Goal: Transaction & Acquisition: Book appointment/travel/reservation

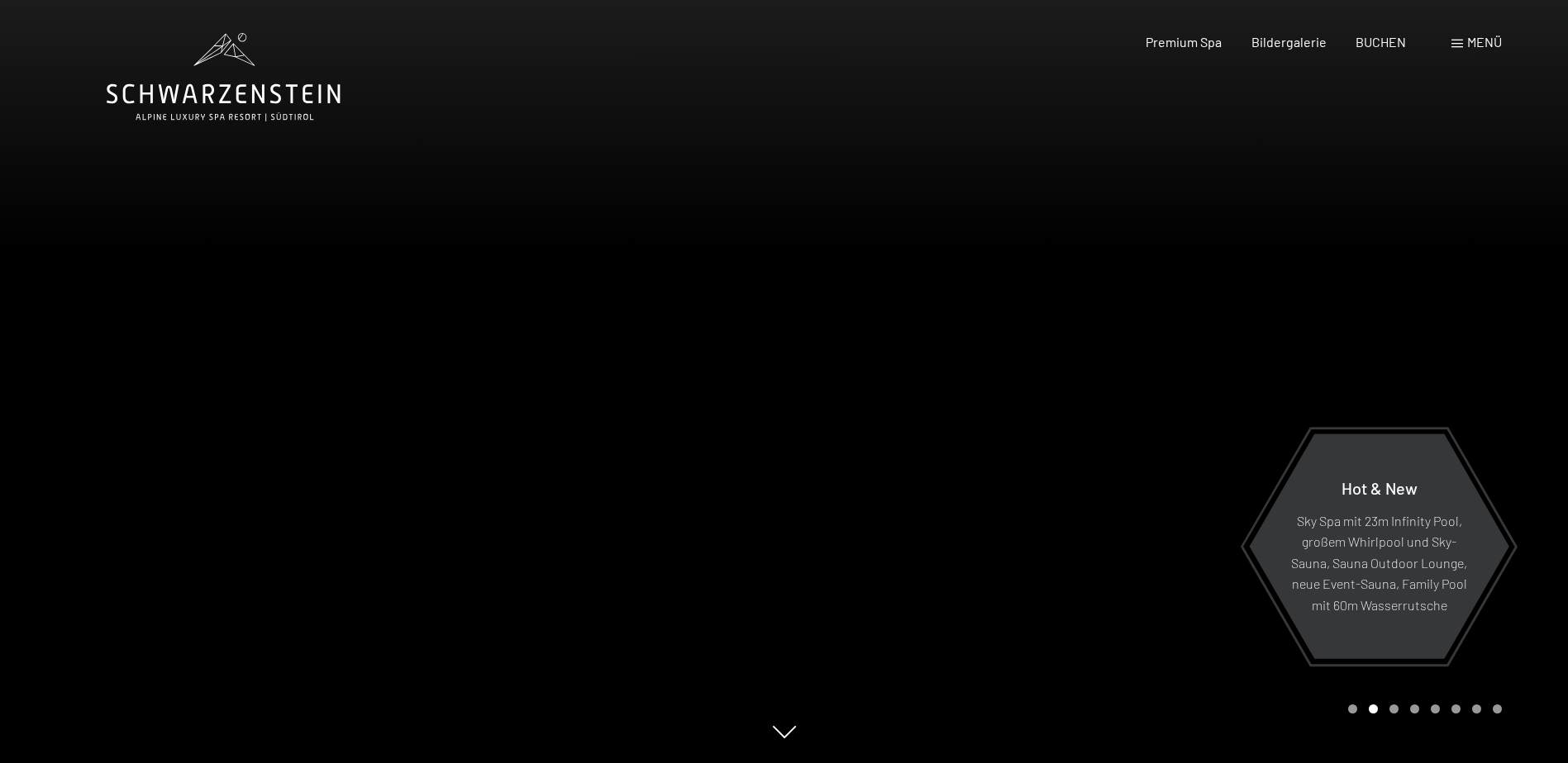
click at [1477, 43] on span "Menü" at bounding box center [1484, 42] width 35 height 16
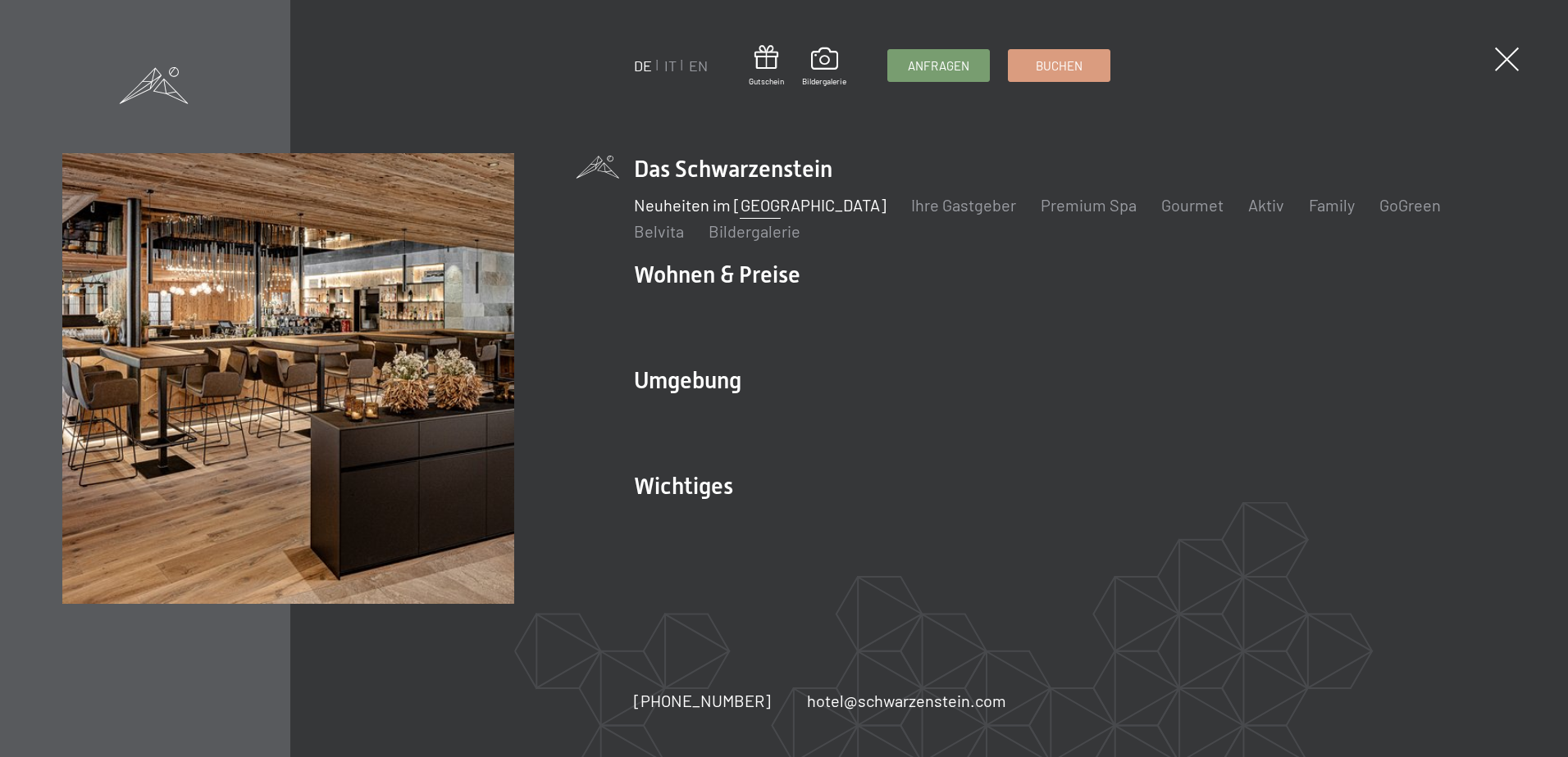
click at [781, 207] on link "Neuheiten im [GEOGRAPHIC_DATA]" at bounding box center [760, 204] width 252 height 20
click at [918, 210] on link "Ihre Gastgeber" at bounding box center [963, 204] width 105 height 20
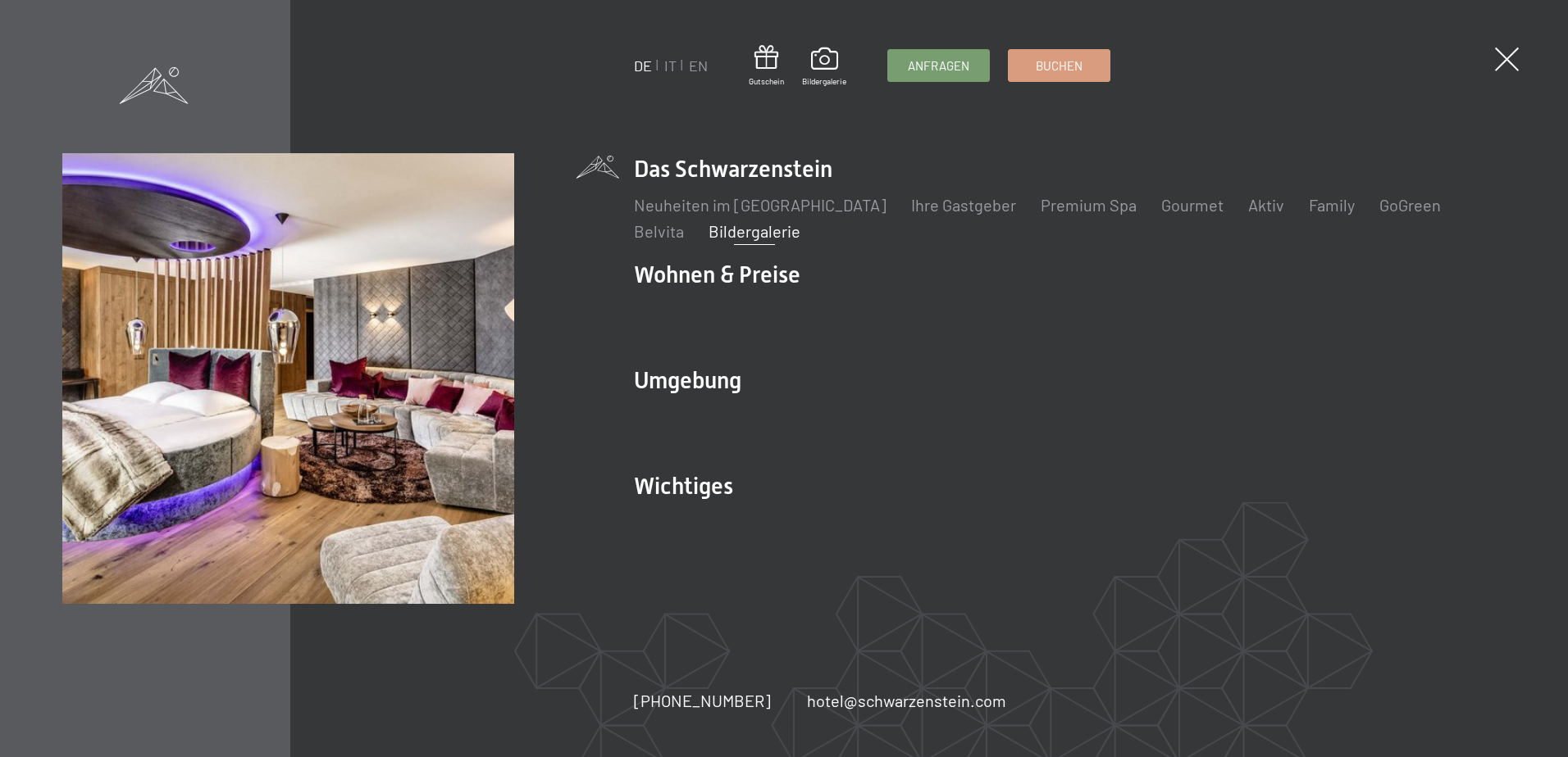
click at [708, 235] on link "Bildergalerie" at bounding box center [754, 231] width 92 height 20
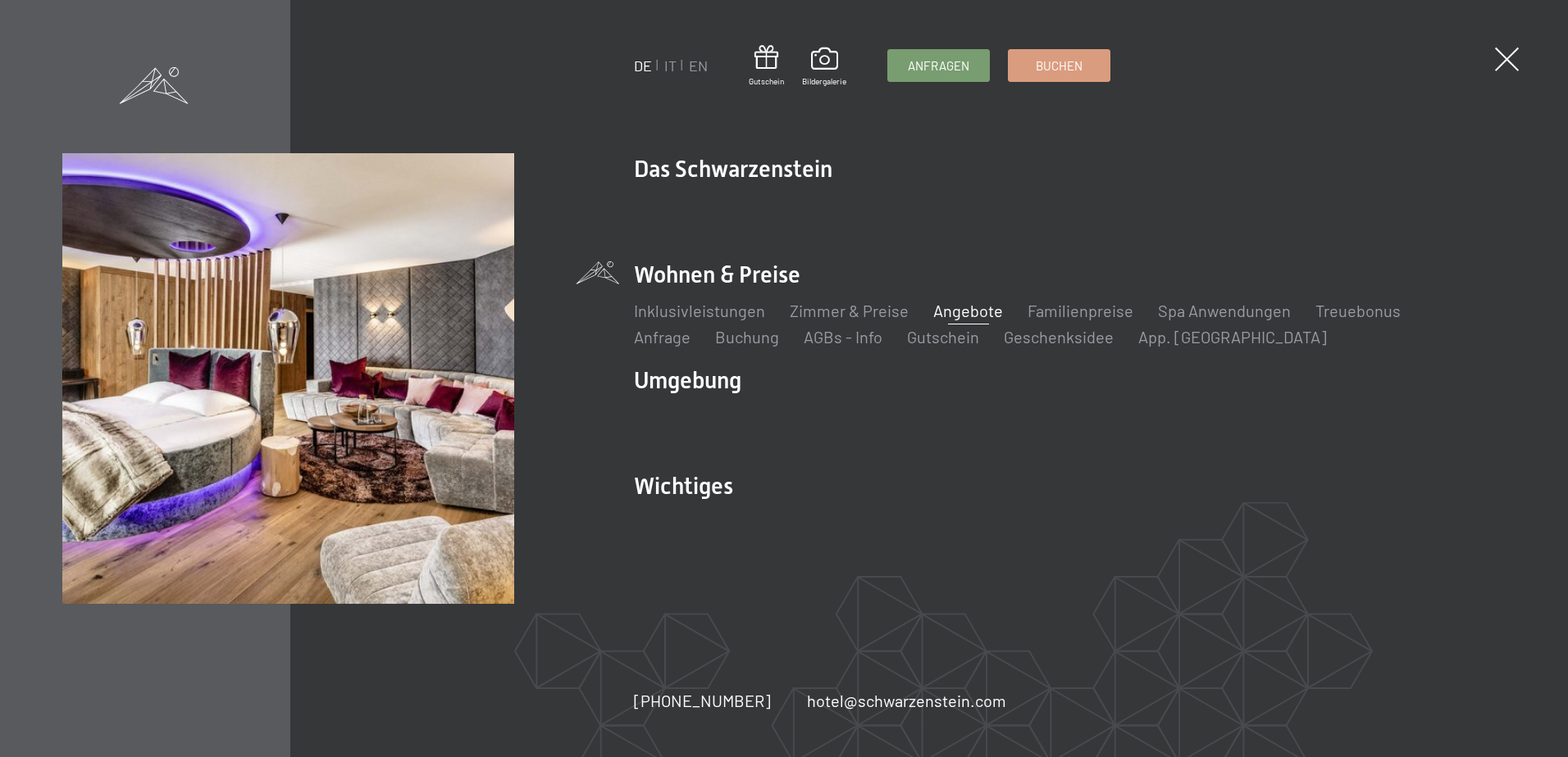
click at [936, 314] on link "Angebote" at bounding box center [968, 311] width 70 height 20
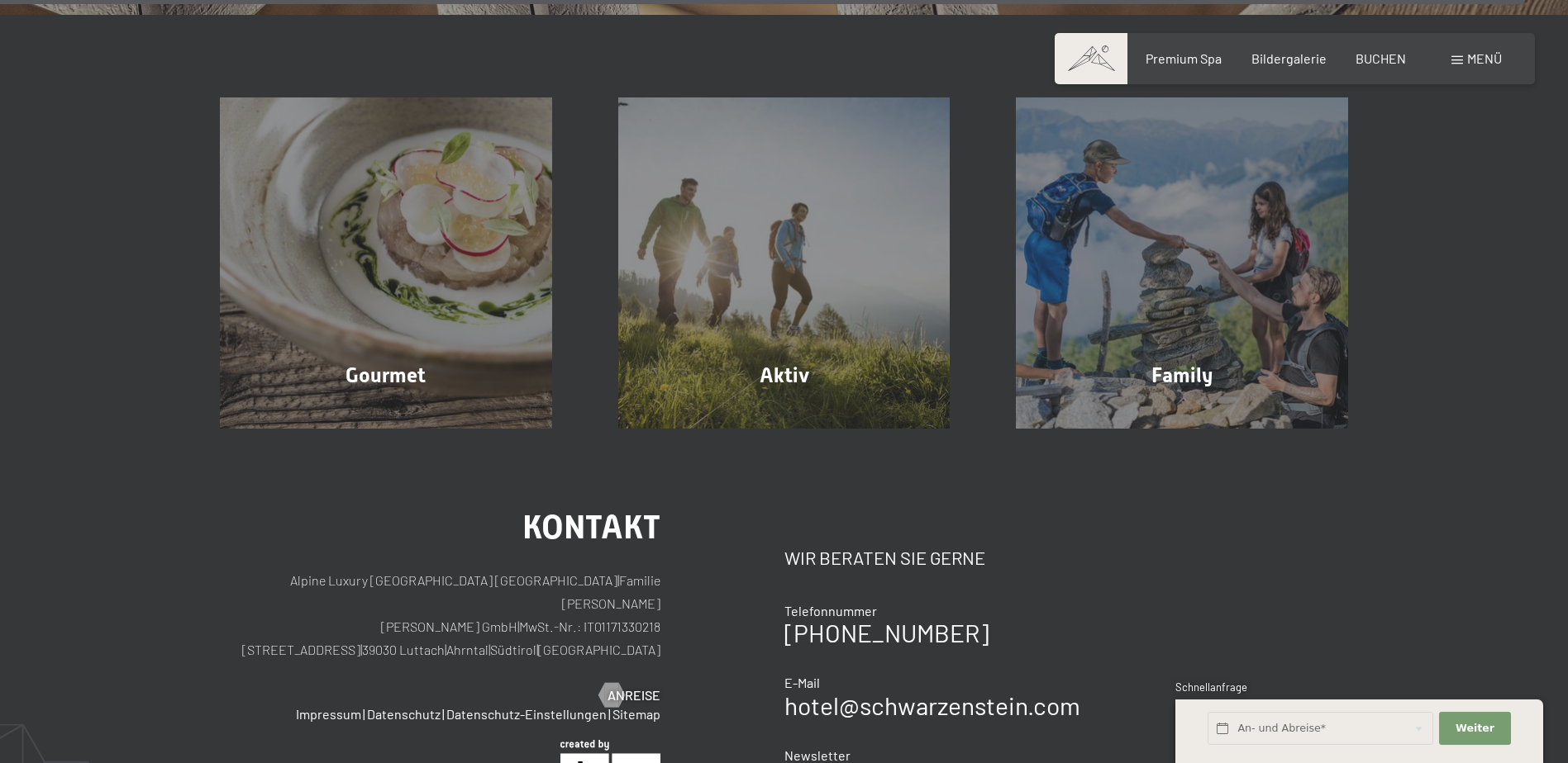
scroll to position [5122, 0]
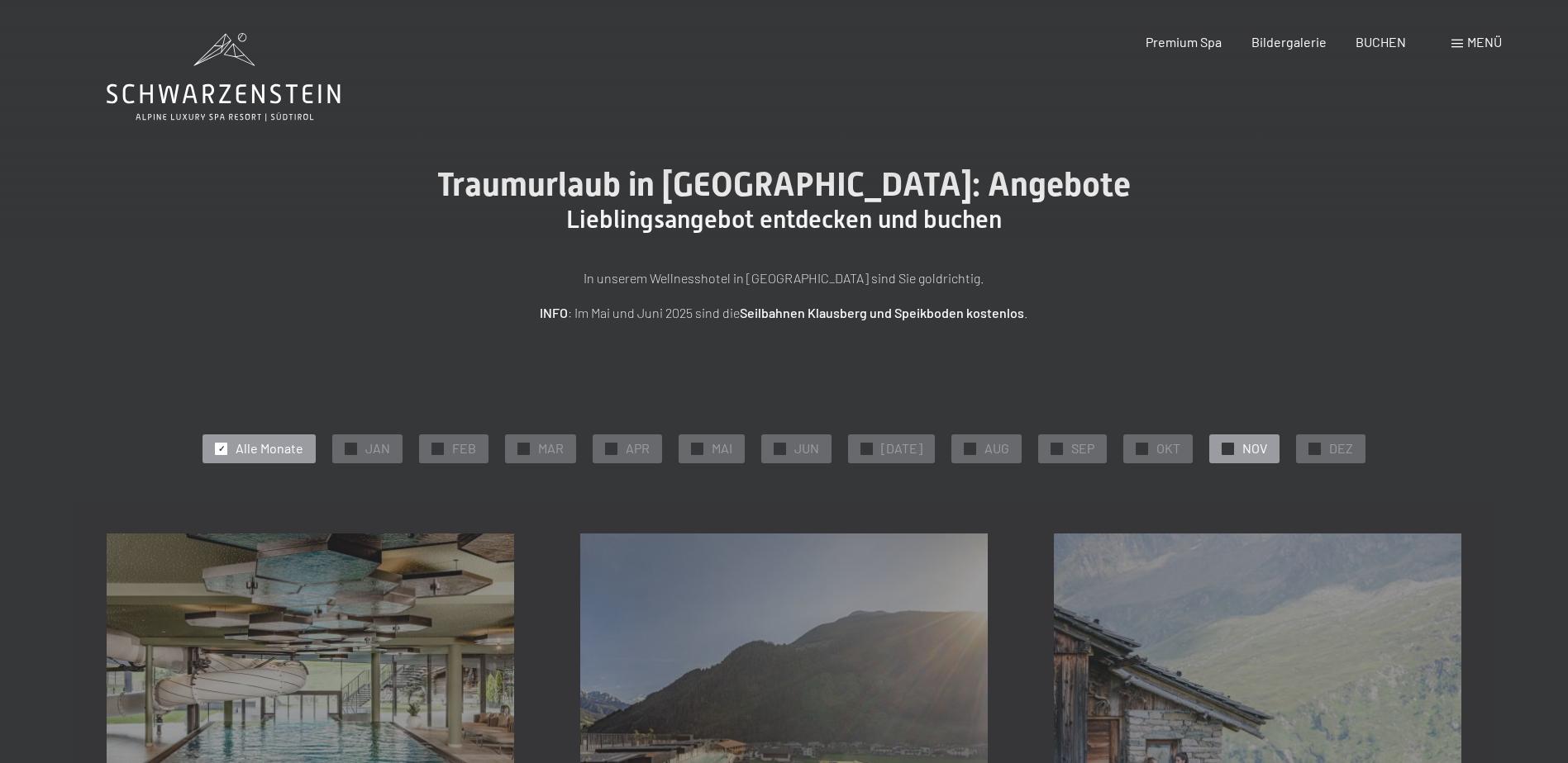
click at [1223, 451] on div at bounding box center [1228, 449] width 12 height 12
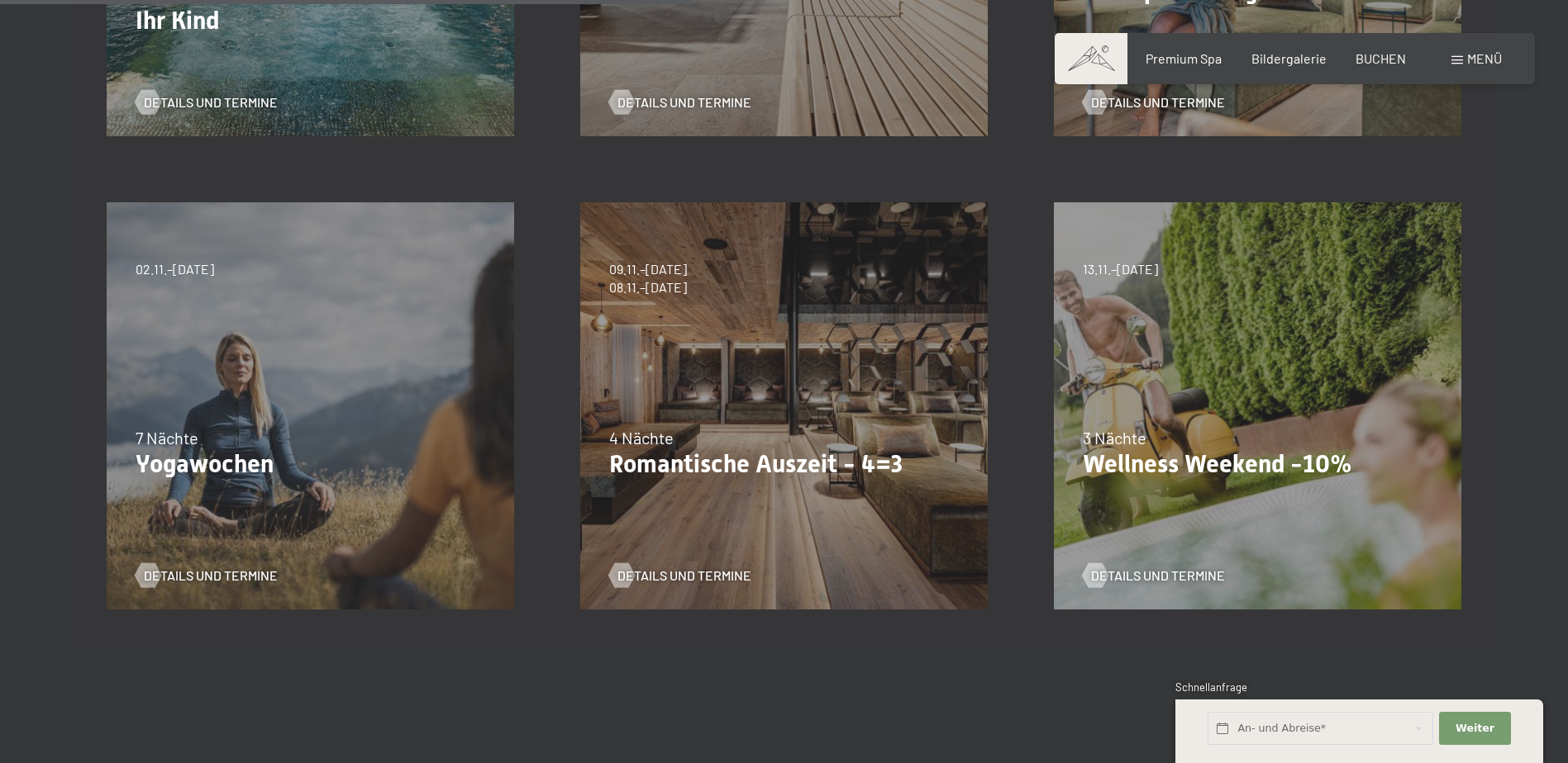
scroll to position [826, 0]
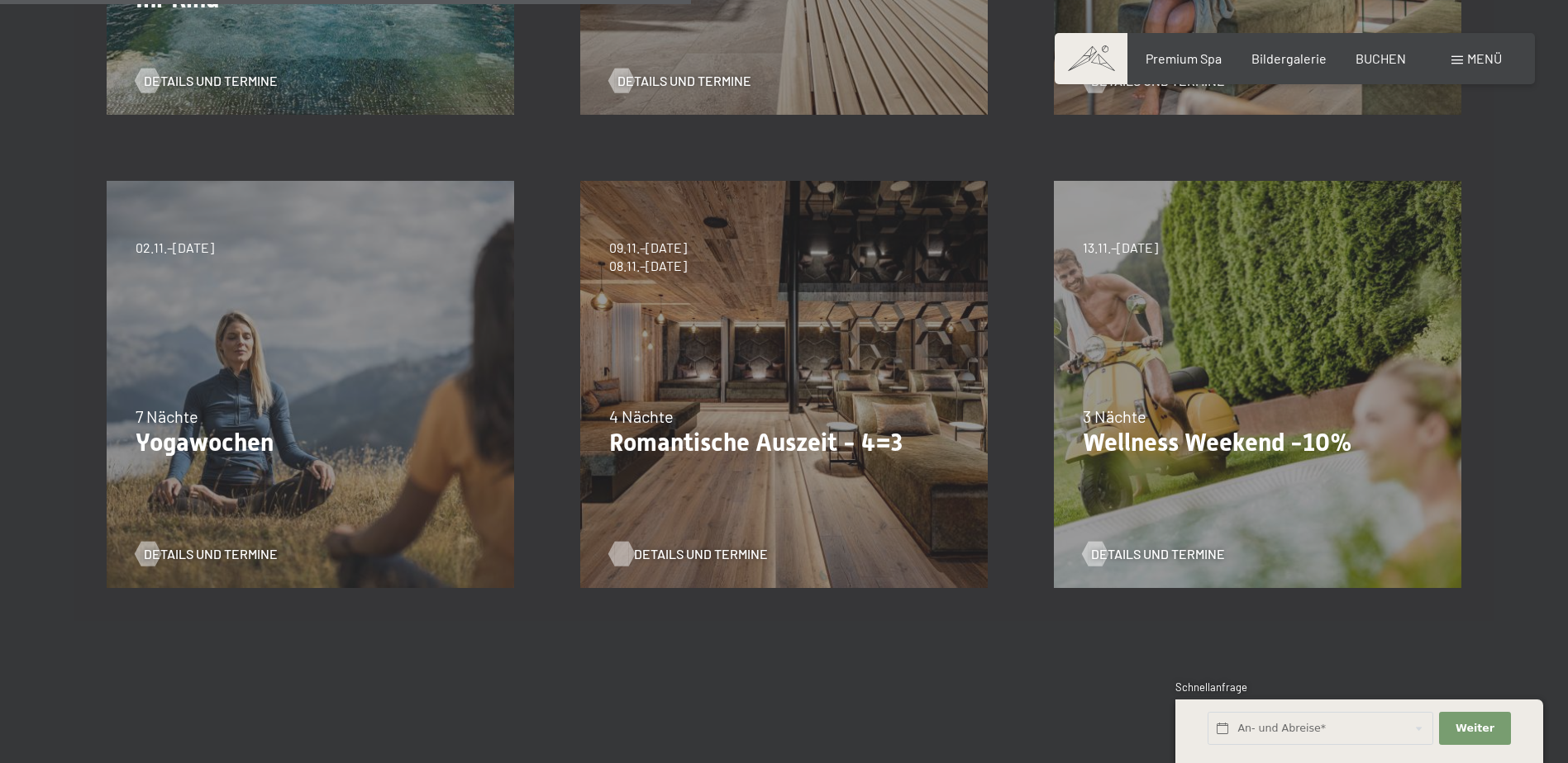
click at [694, 555] on span "Details und Termine" at bounding box center [701, 554] width 134 height 18
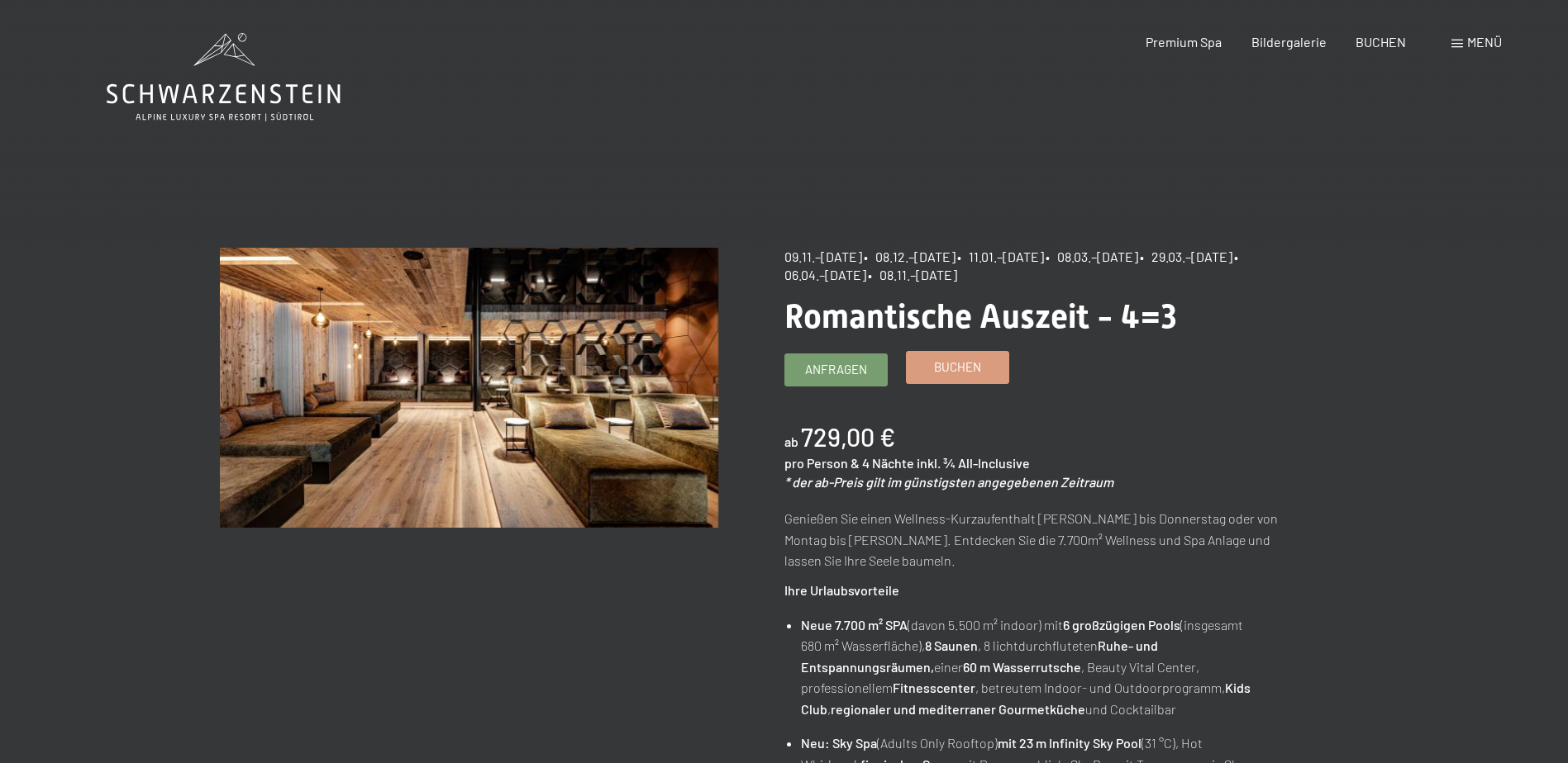
click at [964, 377] on link "Buchen" at bounding box center [957, 368] width 101 height 31
click at [967, 364] on span "Buchen" at bounding box center [957, 367] width 47 height 17
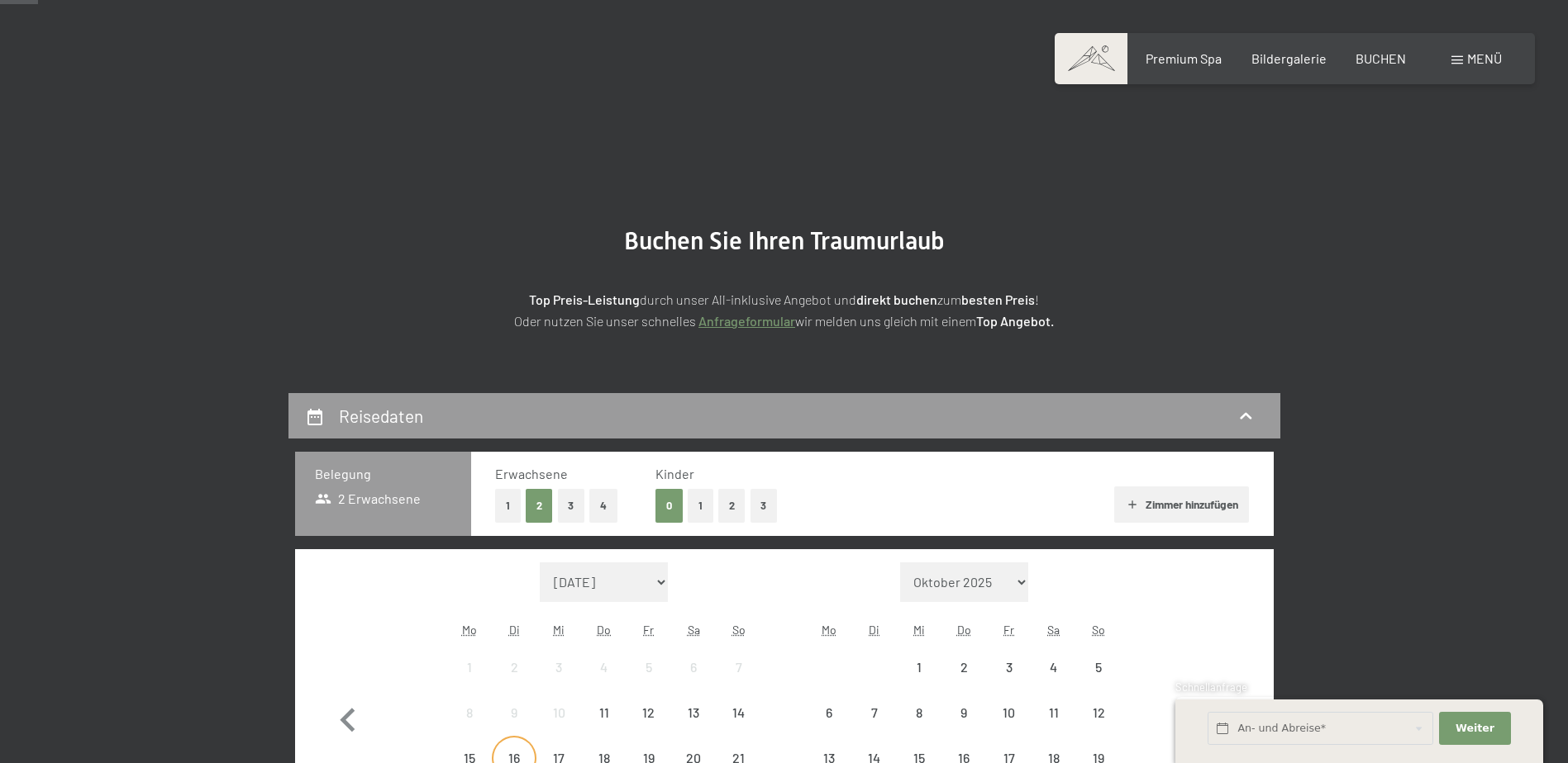
scroll to position [496, 0]
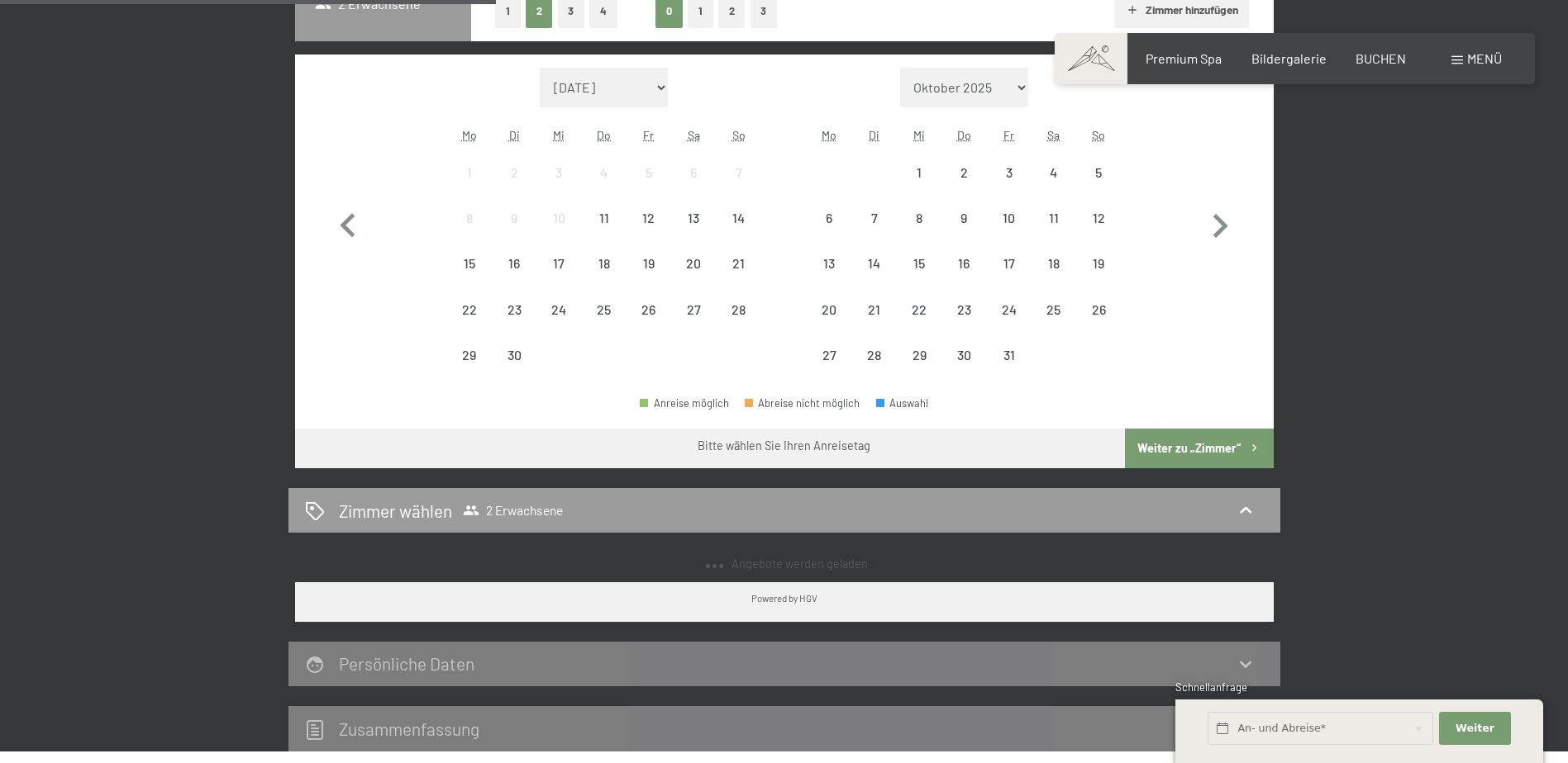
select select "[DATE]"
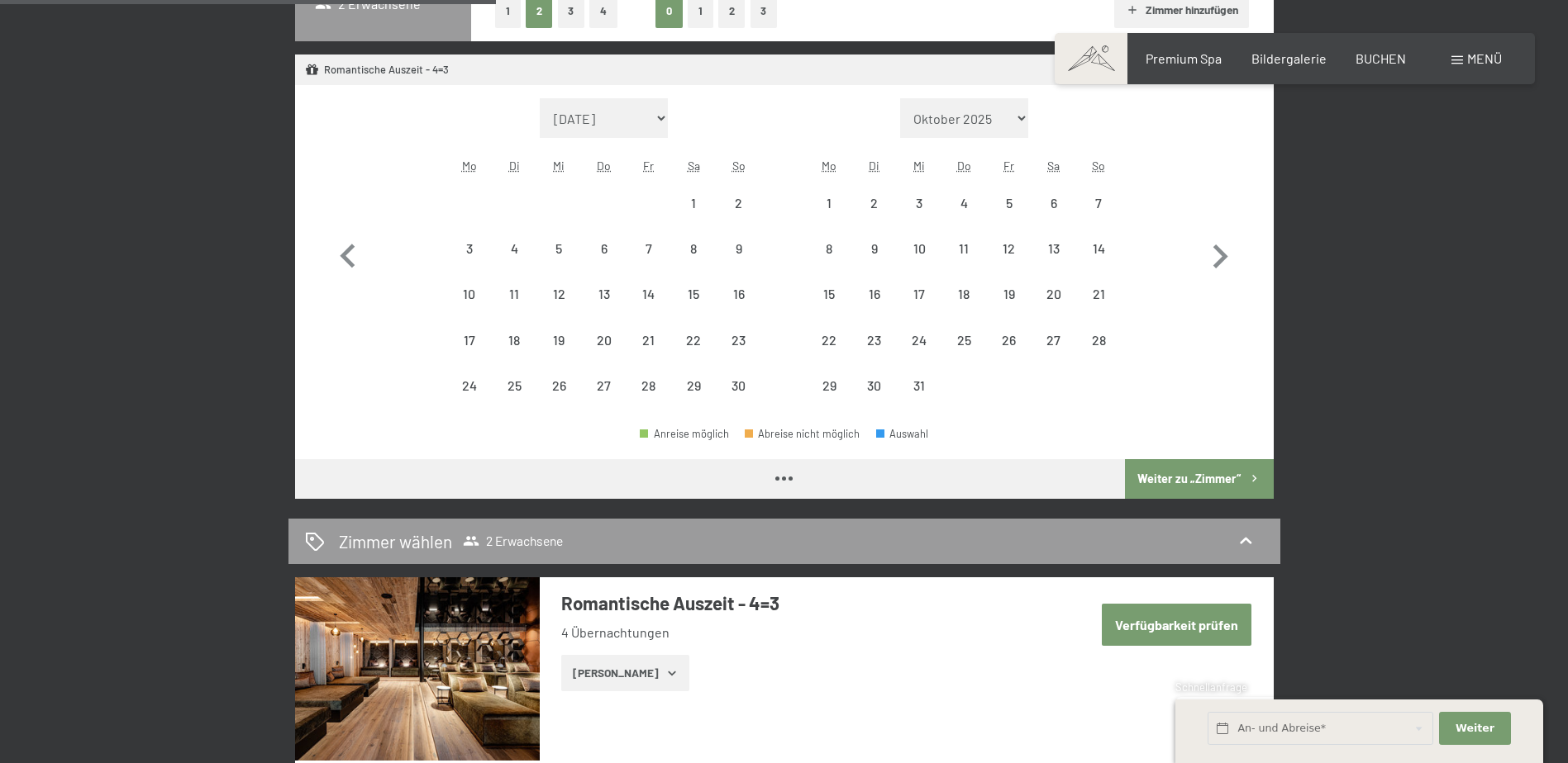
select select "[DATE]"
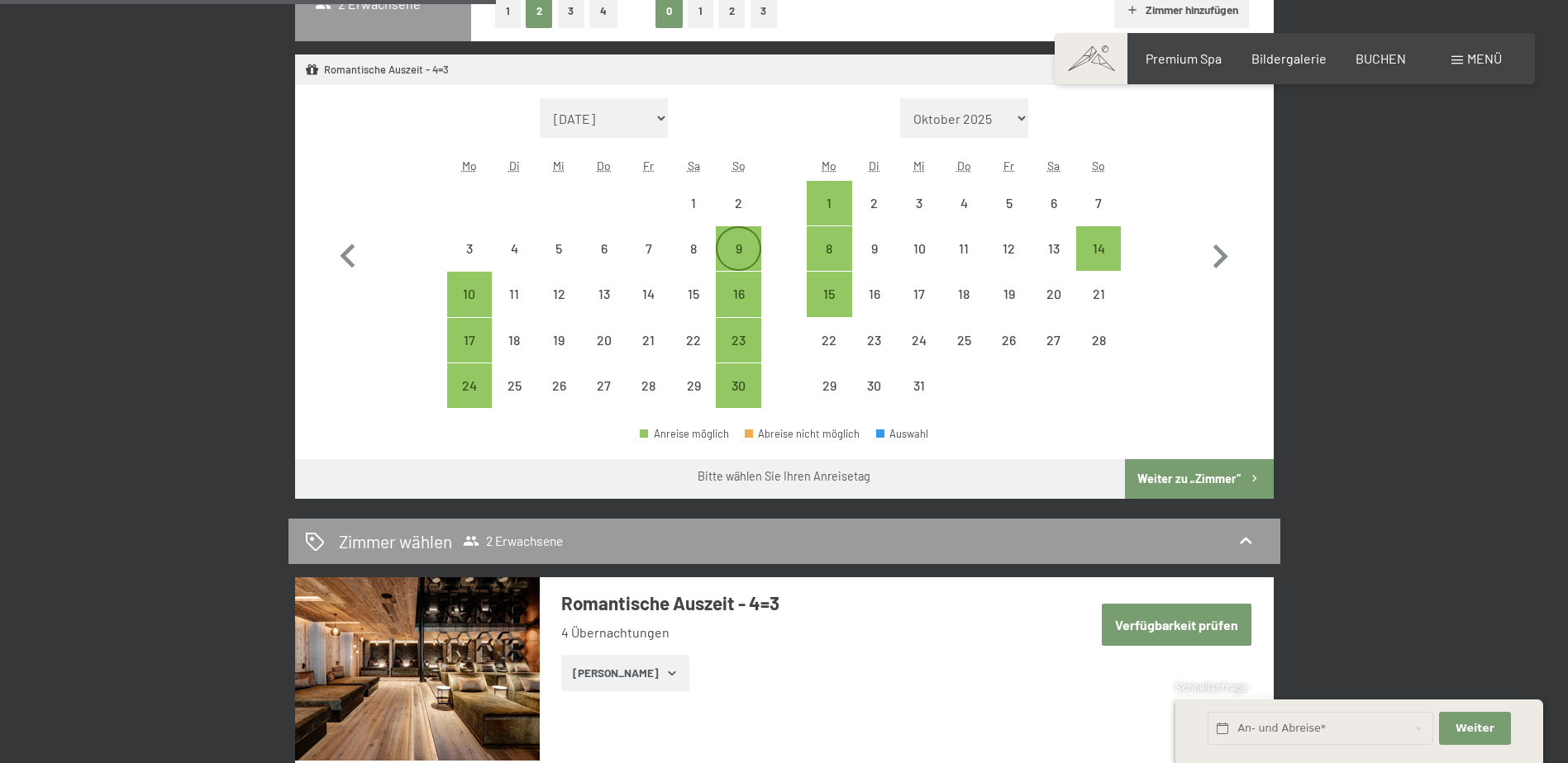
click at [750, 237] on div "9" at bounding box center [738, 249] width 42 height 42
select select "[DATE]"
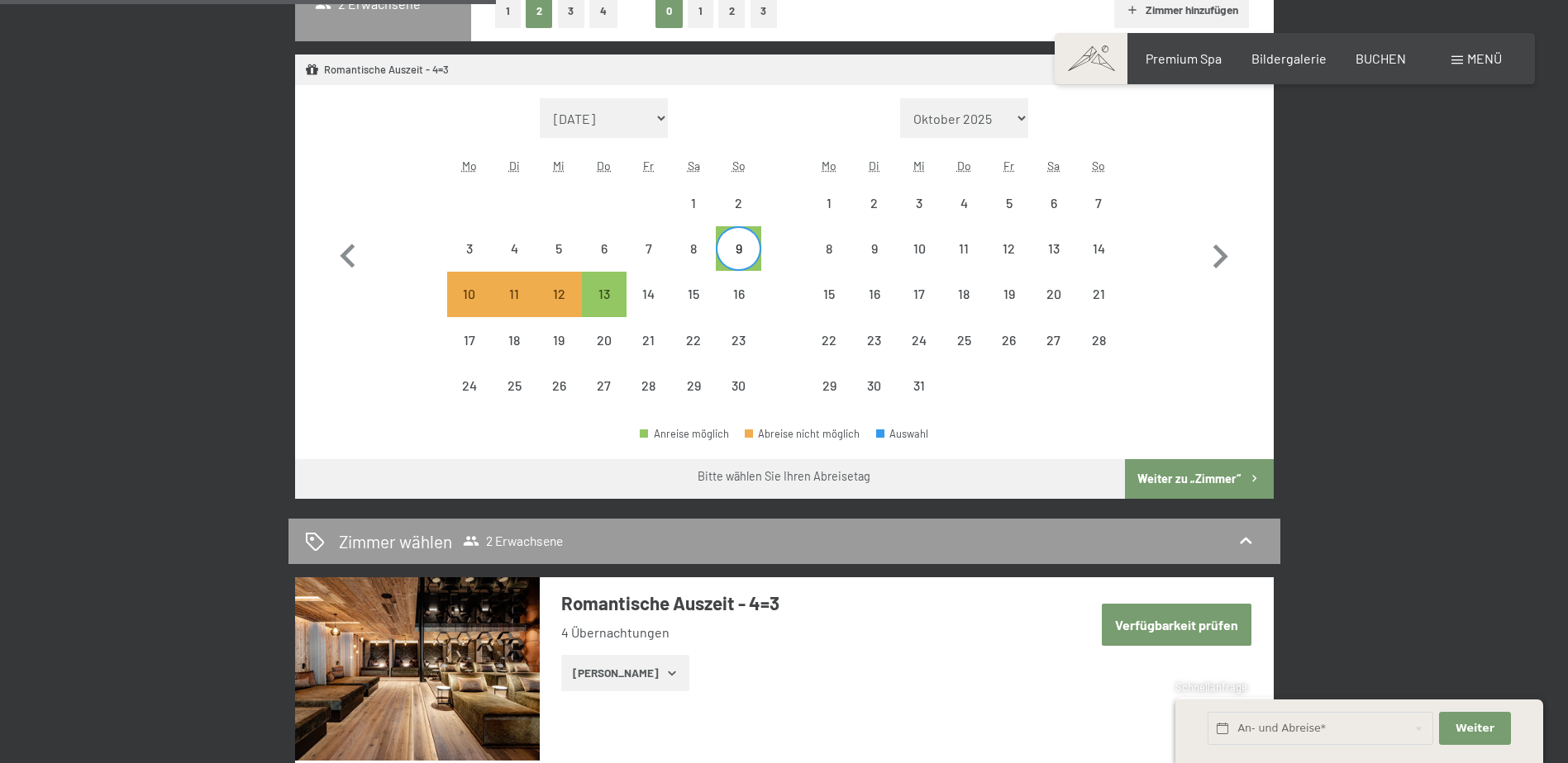
click at [1194, 471] on button "Weiter zu „Zimmer“" at bounding box center [1198, 479] width 148 height 40
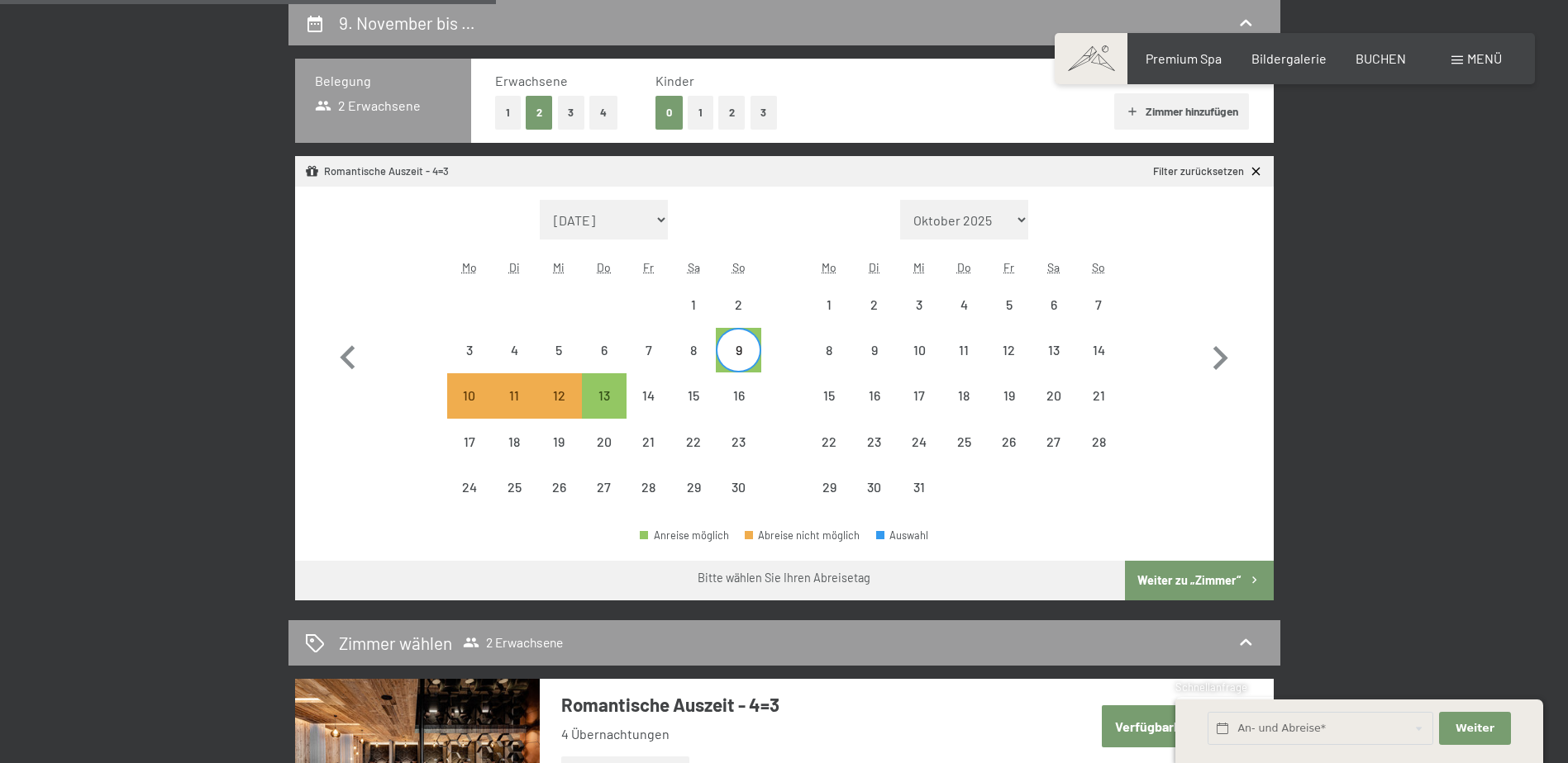
select select "[DATE]"
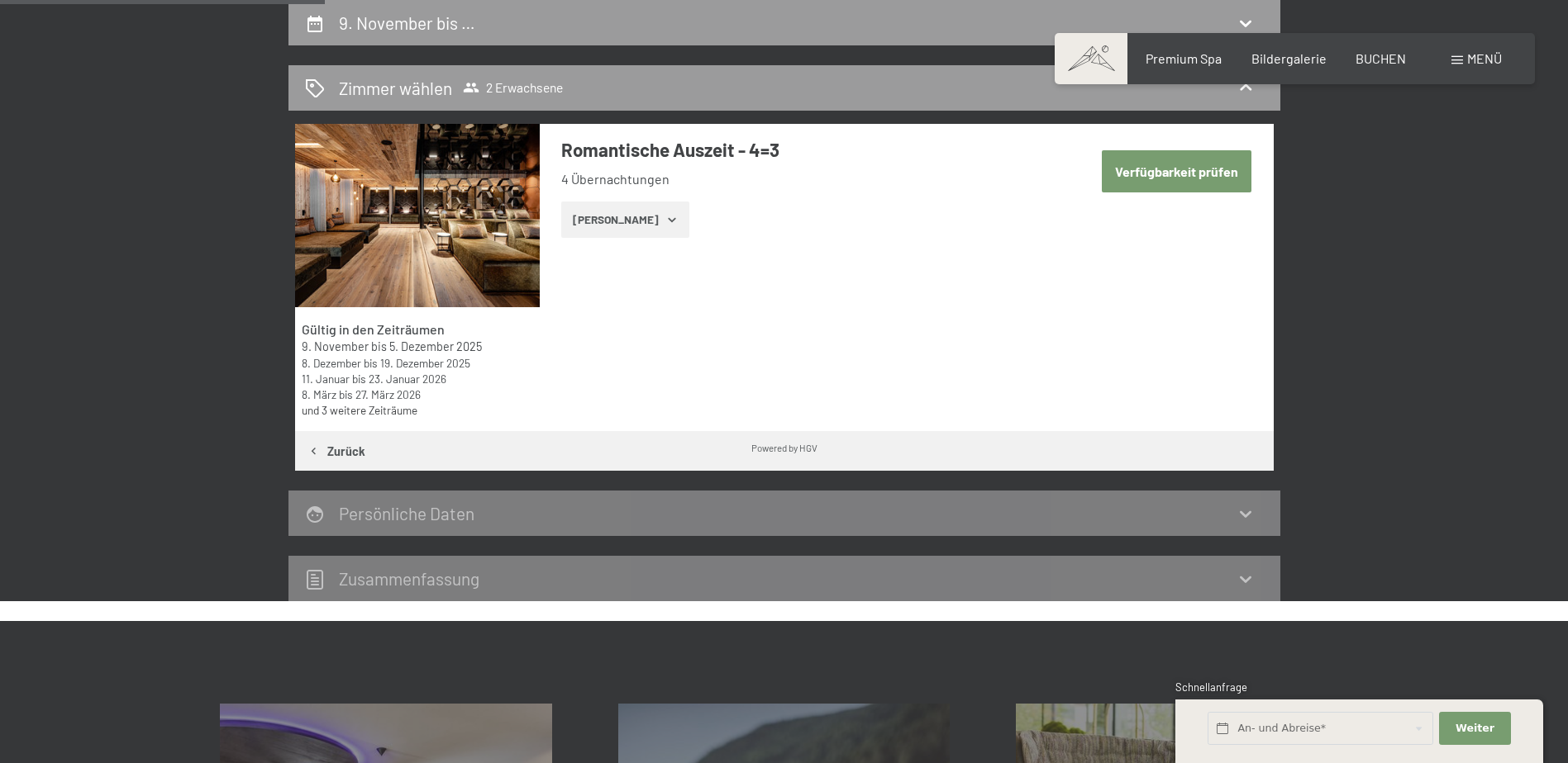
click at [627, 224] on button "[PERSON_NAME]" at bounding box center [625, 220] width 128 height 36
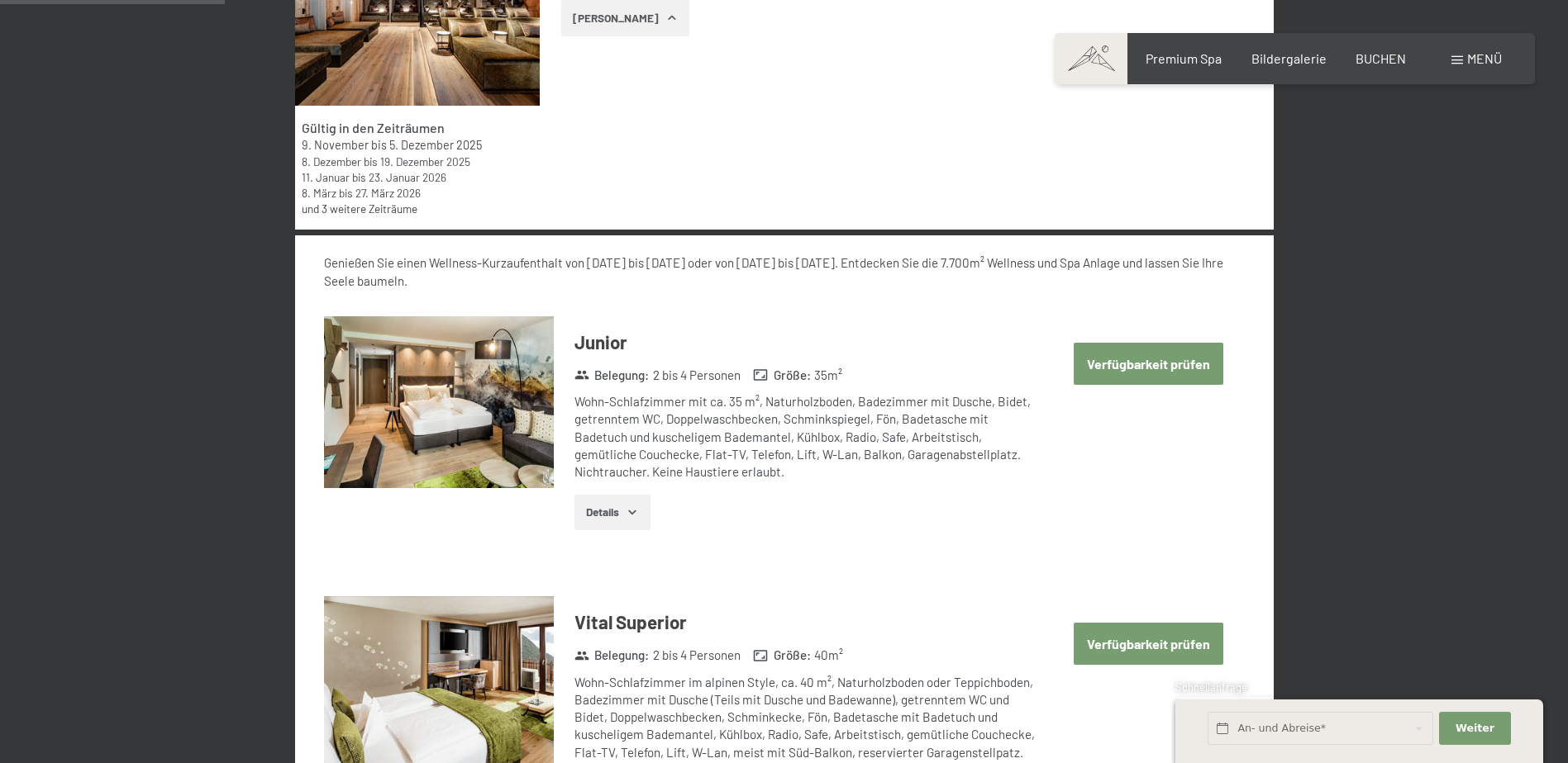
scroll to position [890, 0]
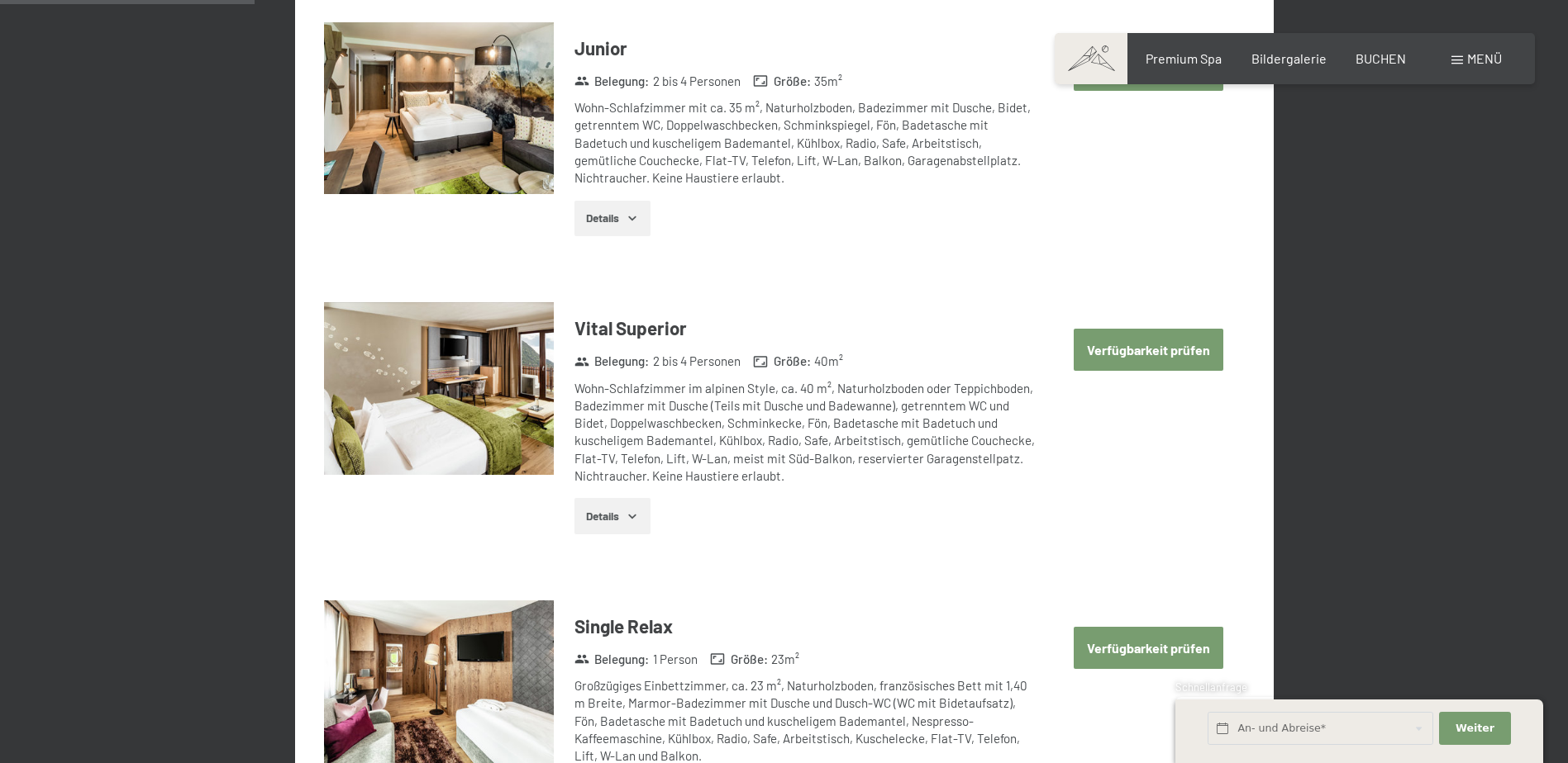
click at [1160, 347] on button "Verfügbarkeit prüfen" at bounding box center [1148, 349] width 150 height 42
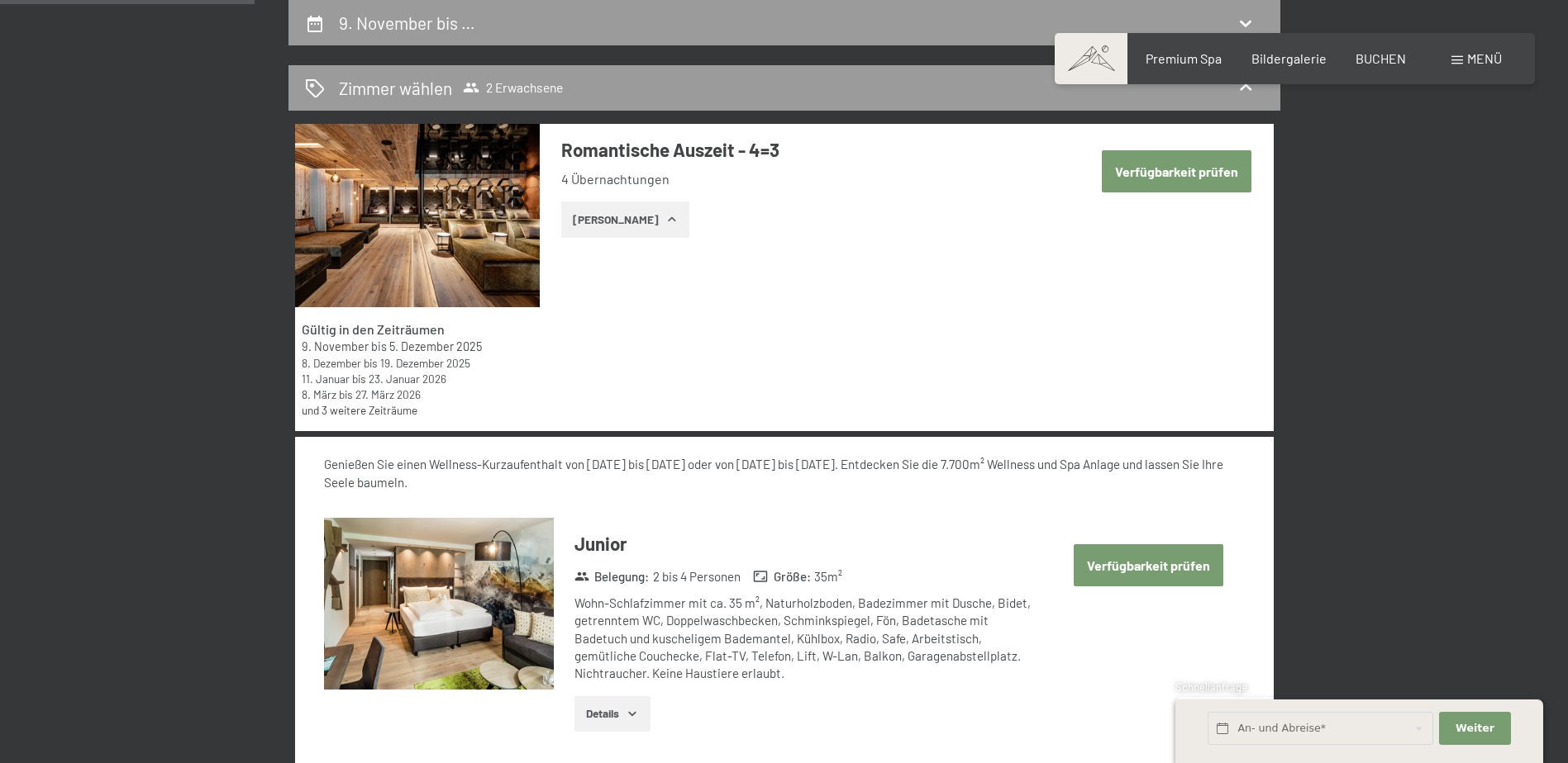
select select "[DATE]"
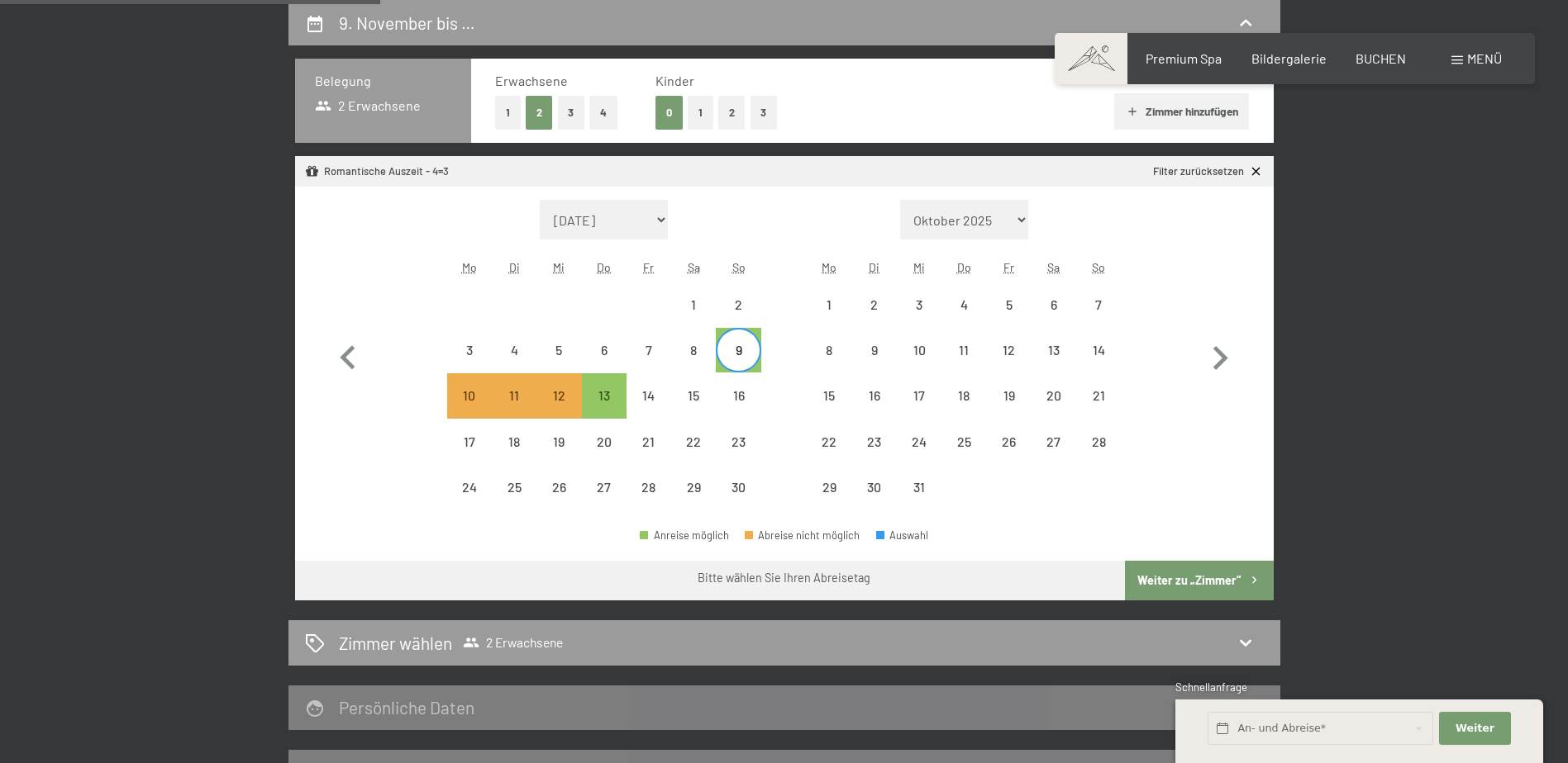
click at [1168, 581] on button "Weiter zu „Zimmer“" at bounding box center [1198, 580] width 148 height 40
select select "[DATE]"
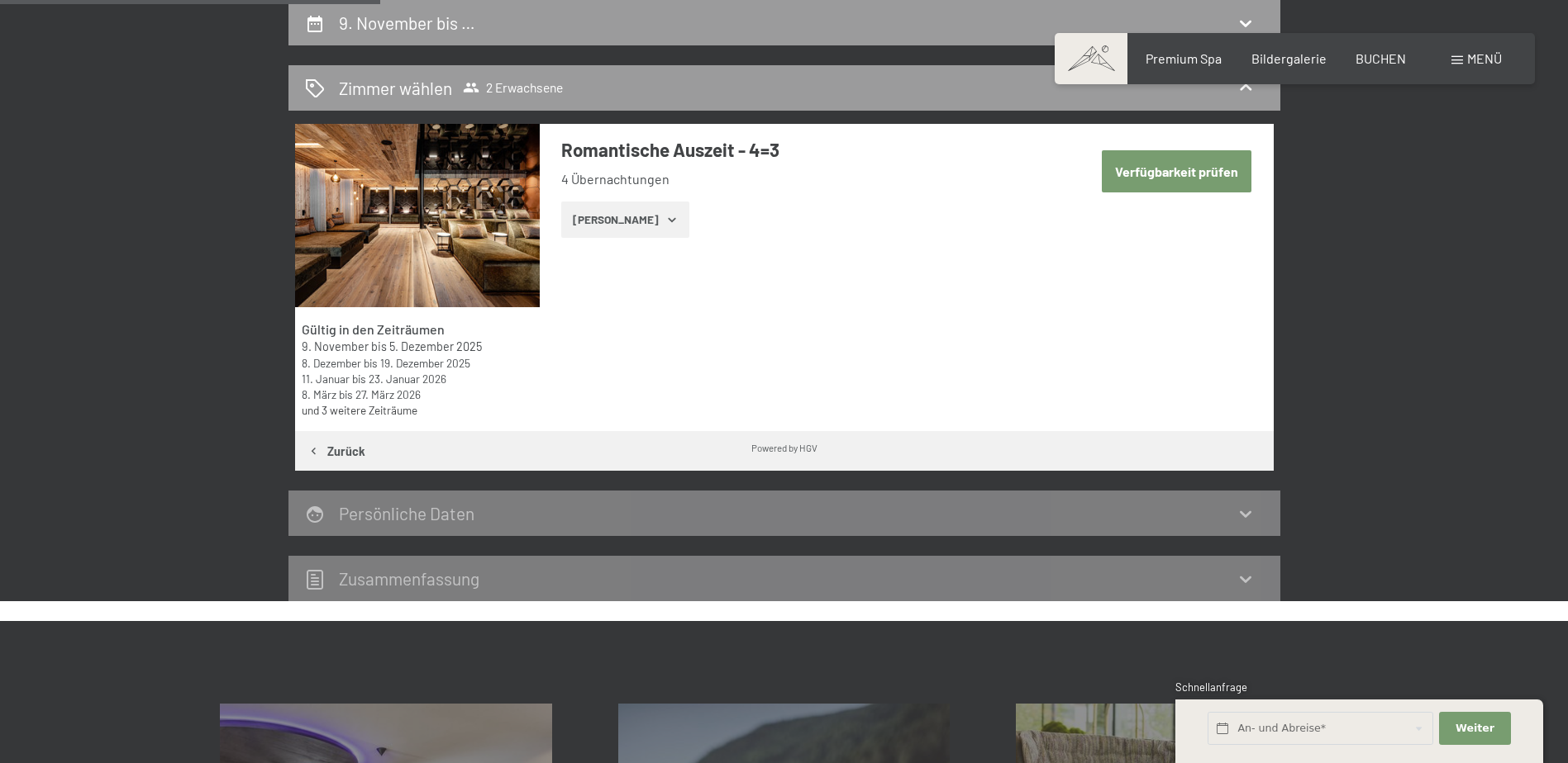
click at [1168, 179] on button "Verfügbarkeit prüfen" at bounding box center [1176, 171] width 150 height 42
select select "[DATE]"
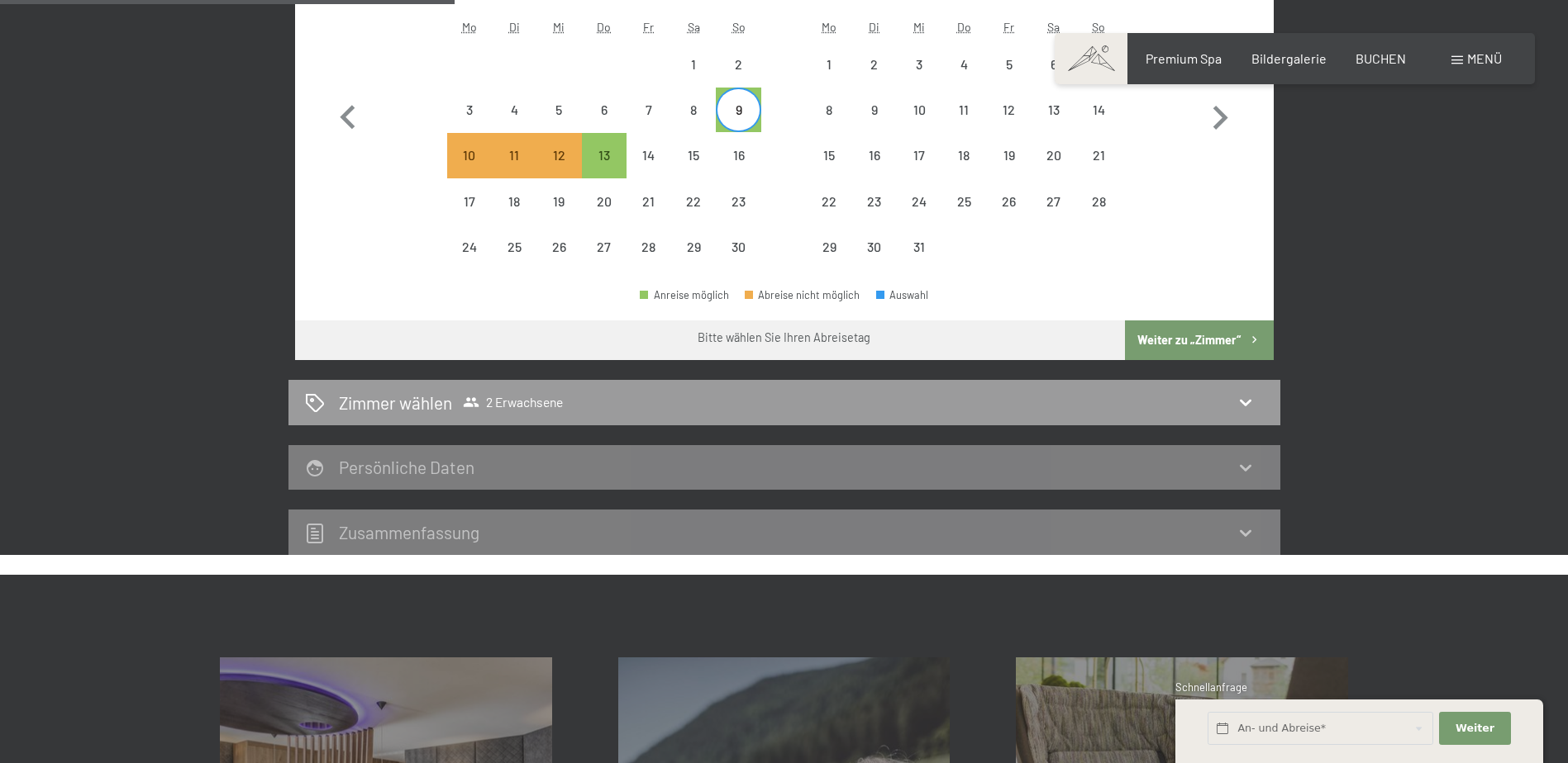
scroll to position [725, 0]
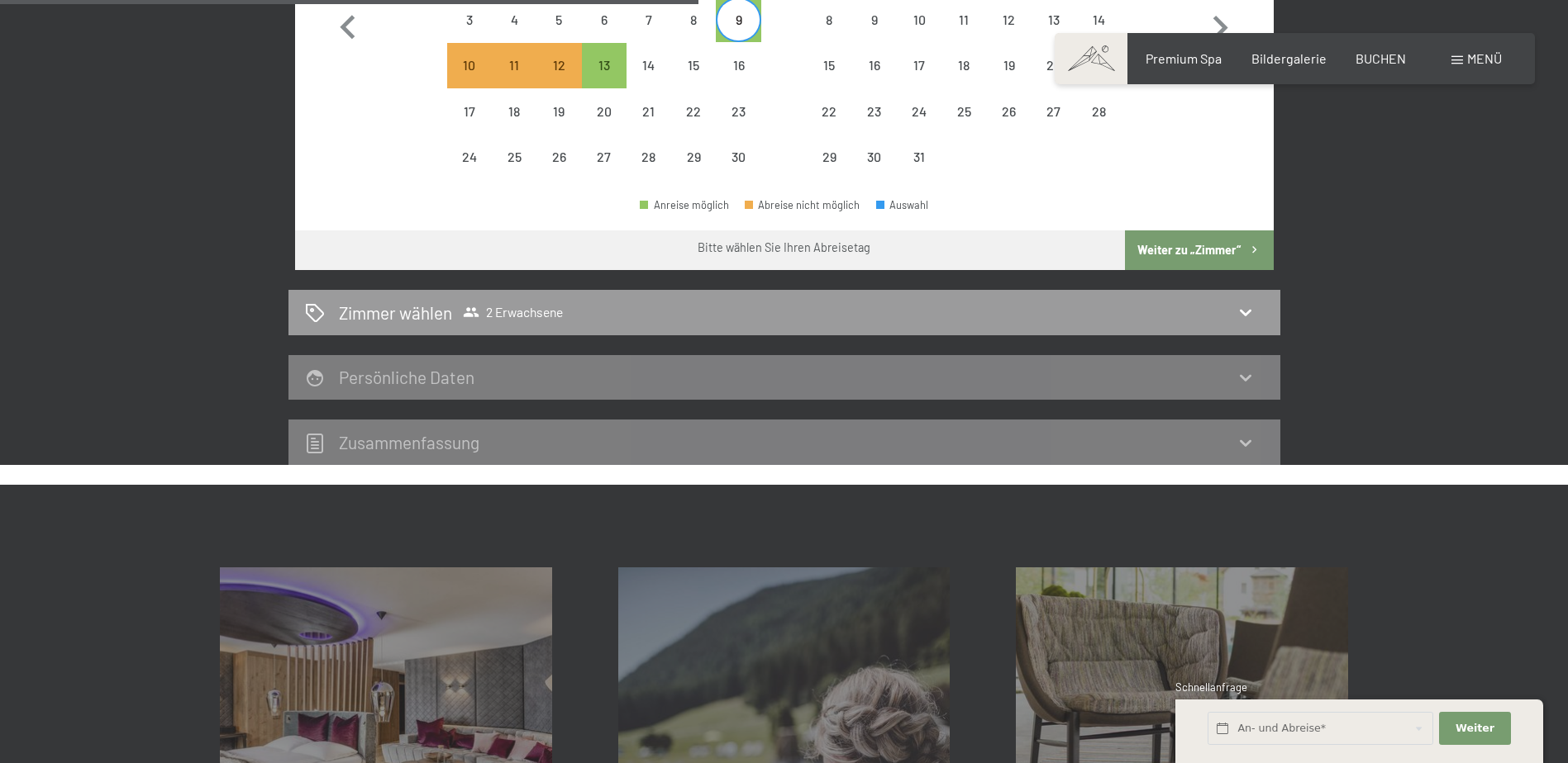
click at [1205, 243] on button "Weiter zu „Zimmer“" at bounding box center [1198, 250] width 148 height 40
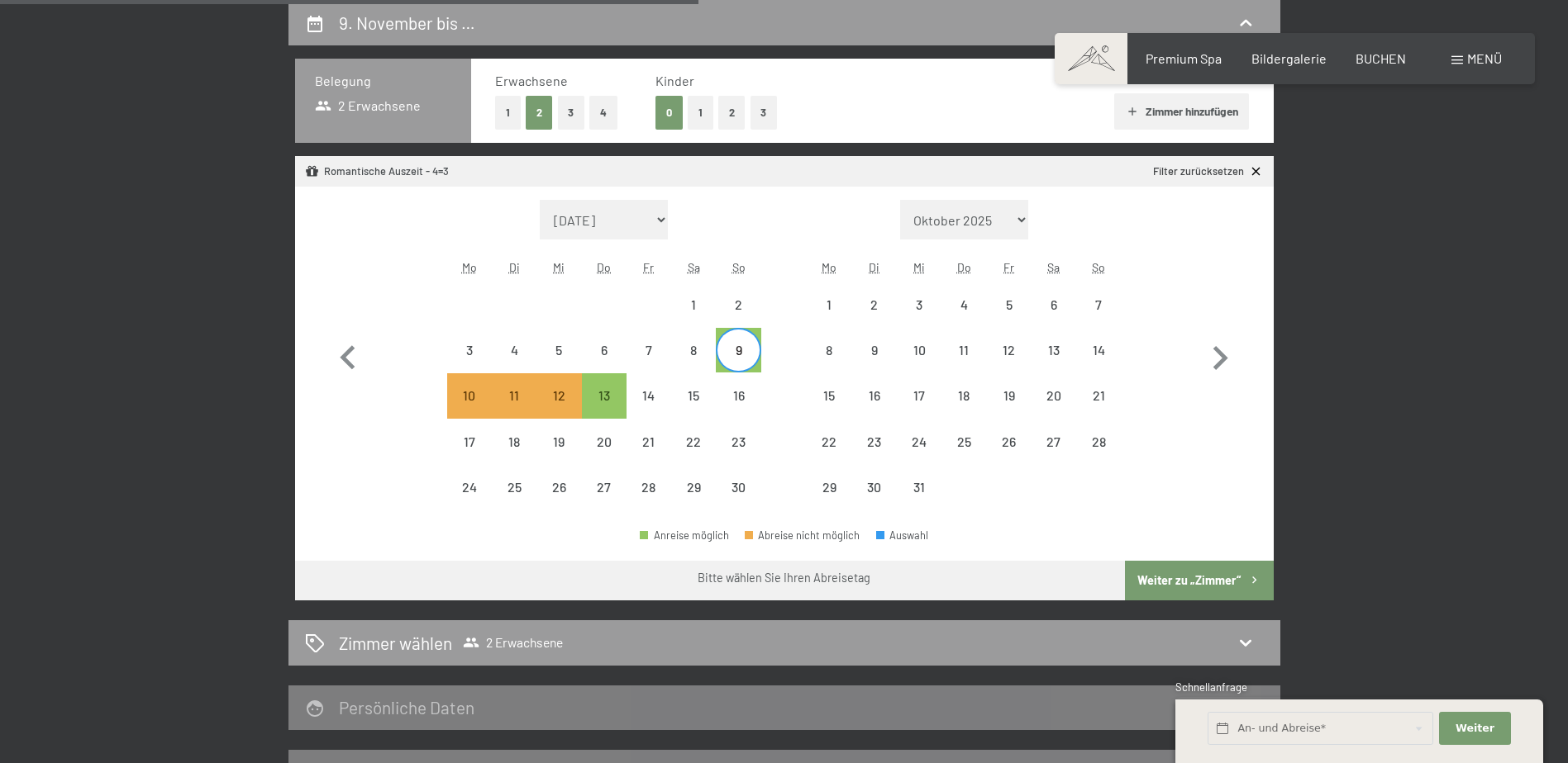
select select "[DATE]"
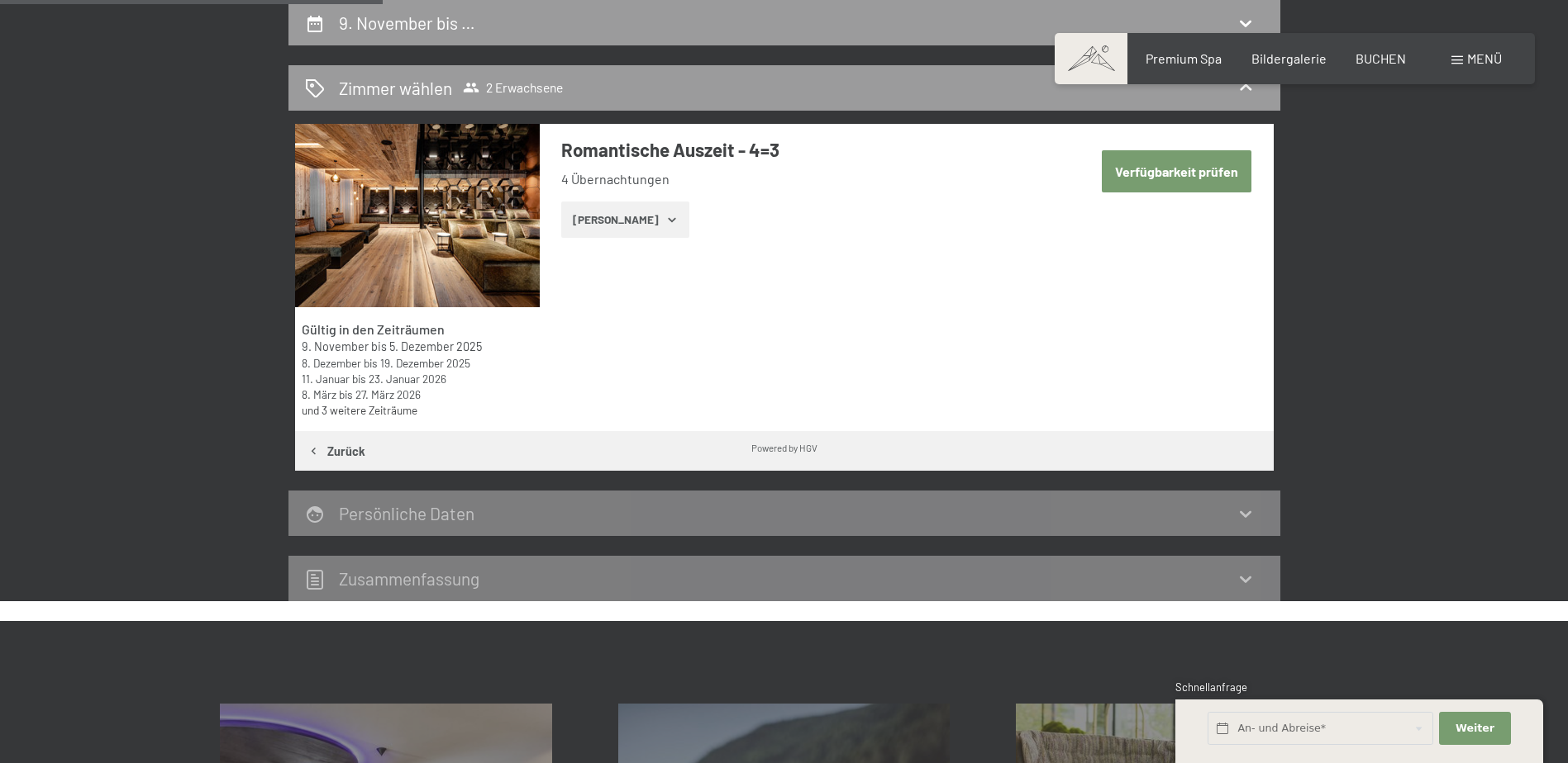
click at [607, 226] on button "[PERSON_NAME]" at bounding box center [625, 220] width 128 height 36
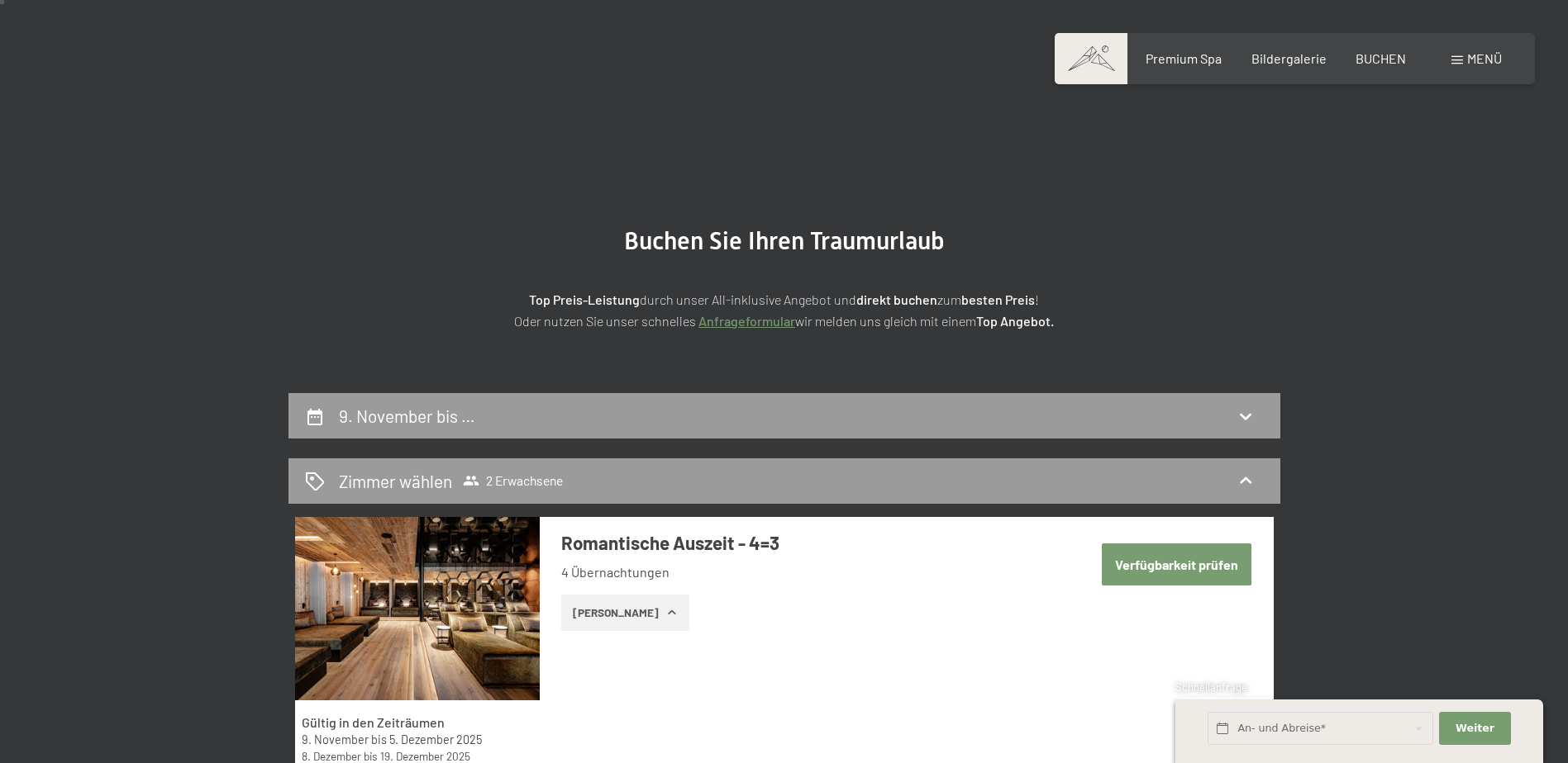
scroll to position [0, 0]
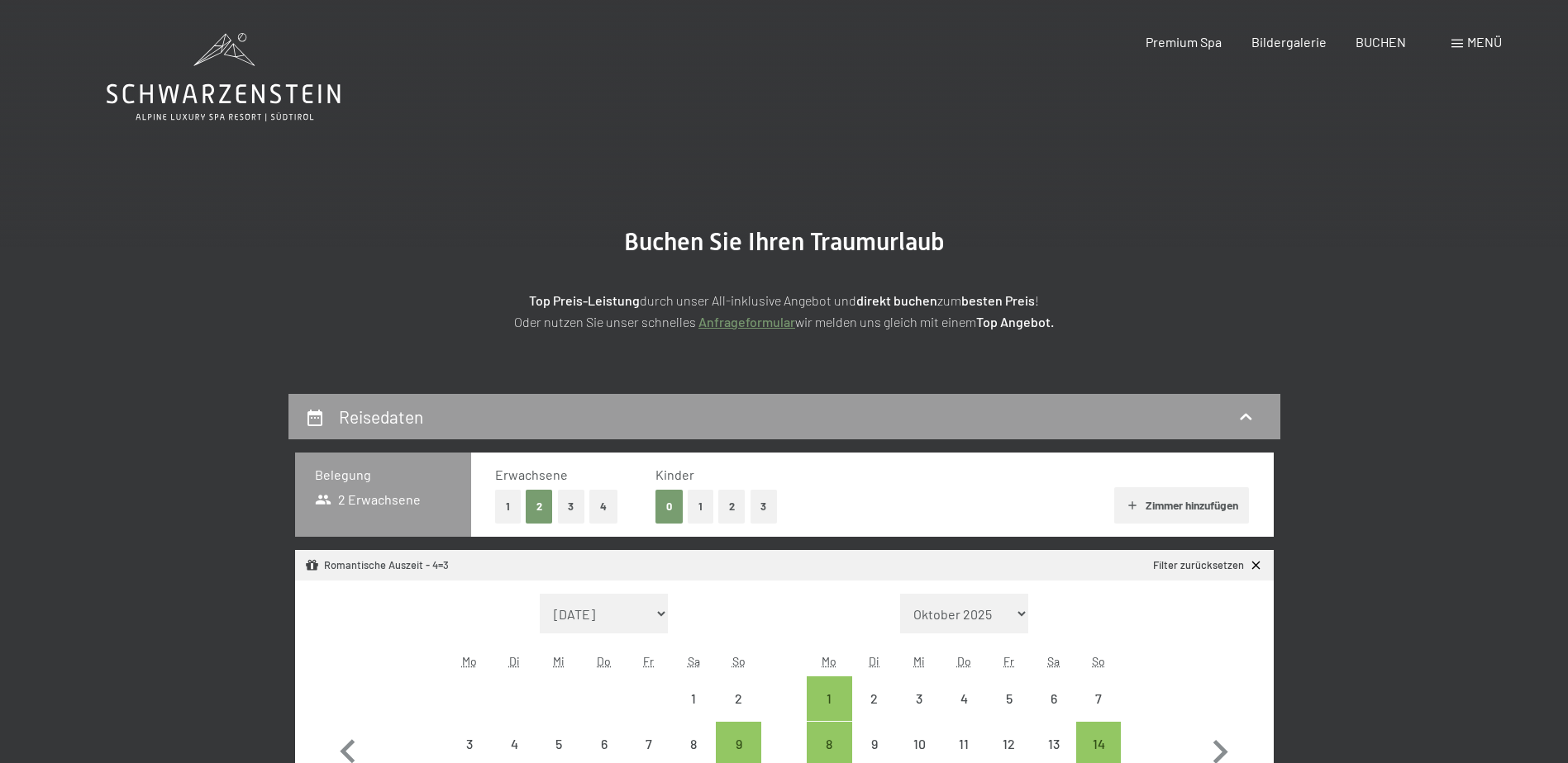
select select "[DATE]"
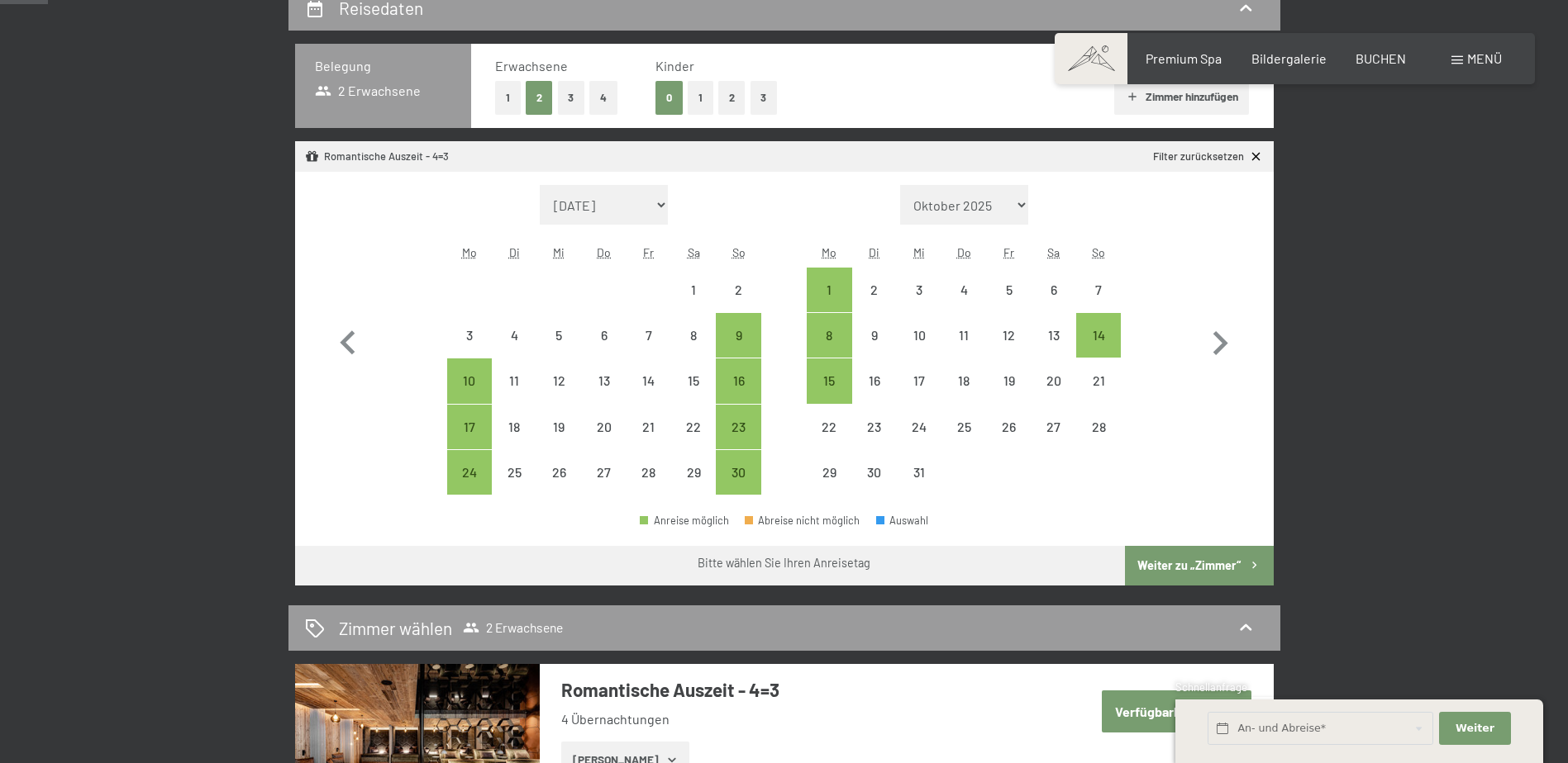
scroll to position [414, 0]
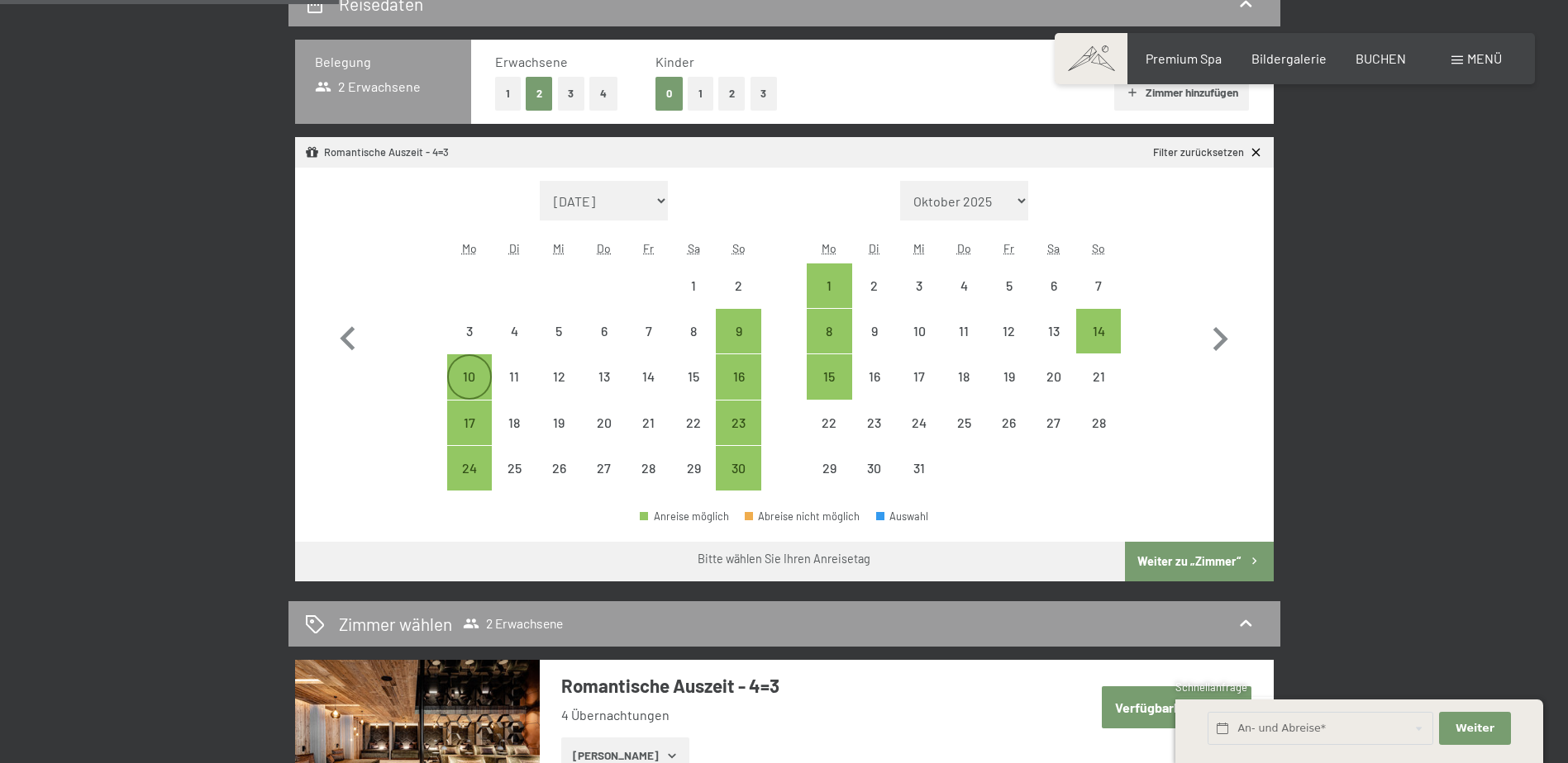
click at [470, 378] on div "10" at bounding box center [470, 391] width 42 height 42
select select "[DATE]"
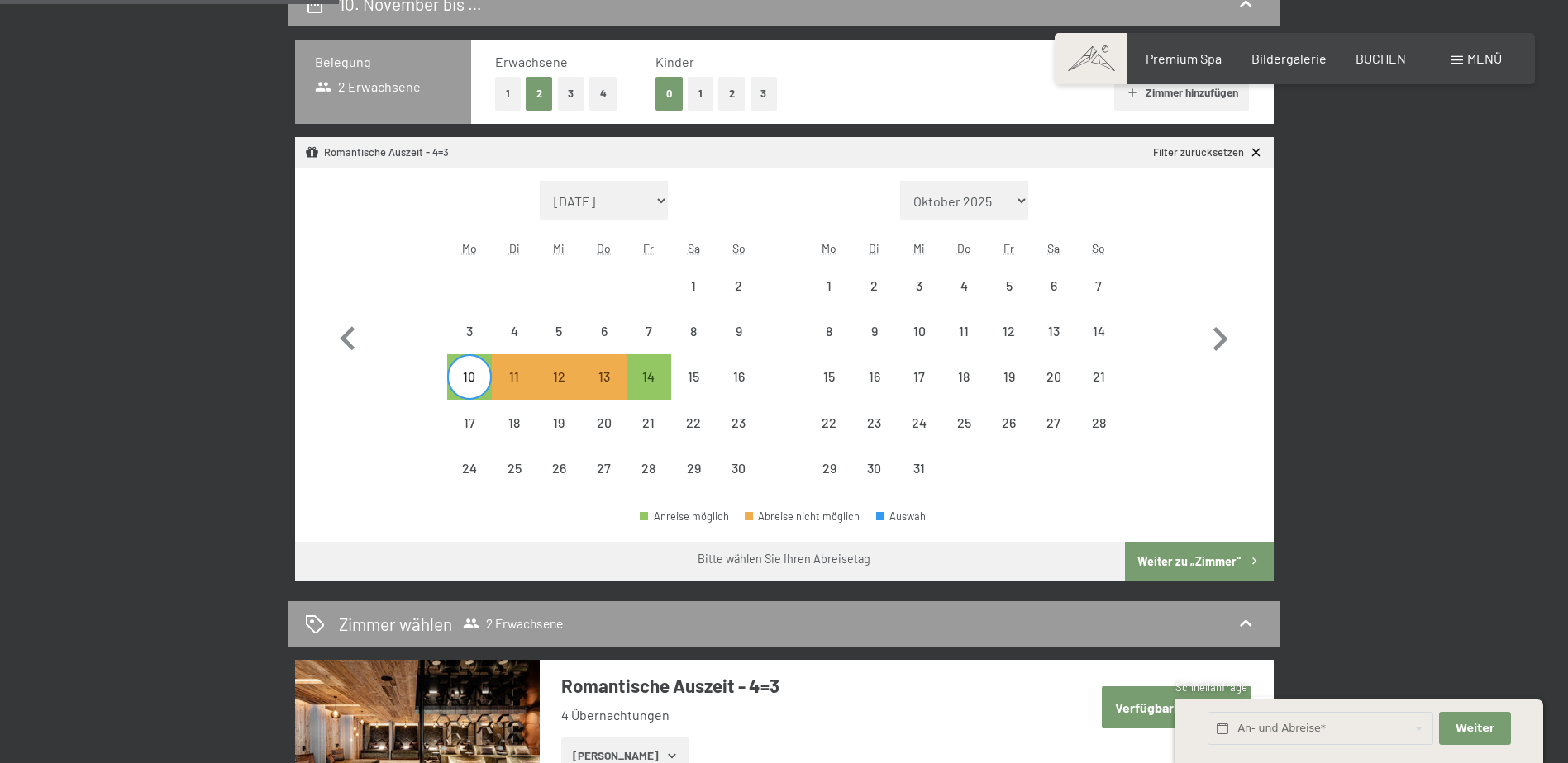
click at [1163, 570] on button "Weiter zu „Zimmer“" at bounding box center [1198, 562] width 148 height 40
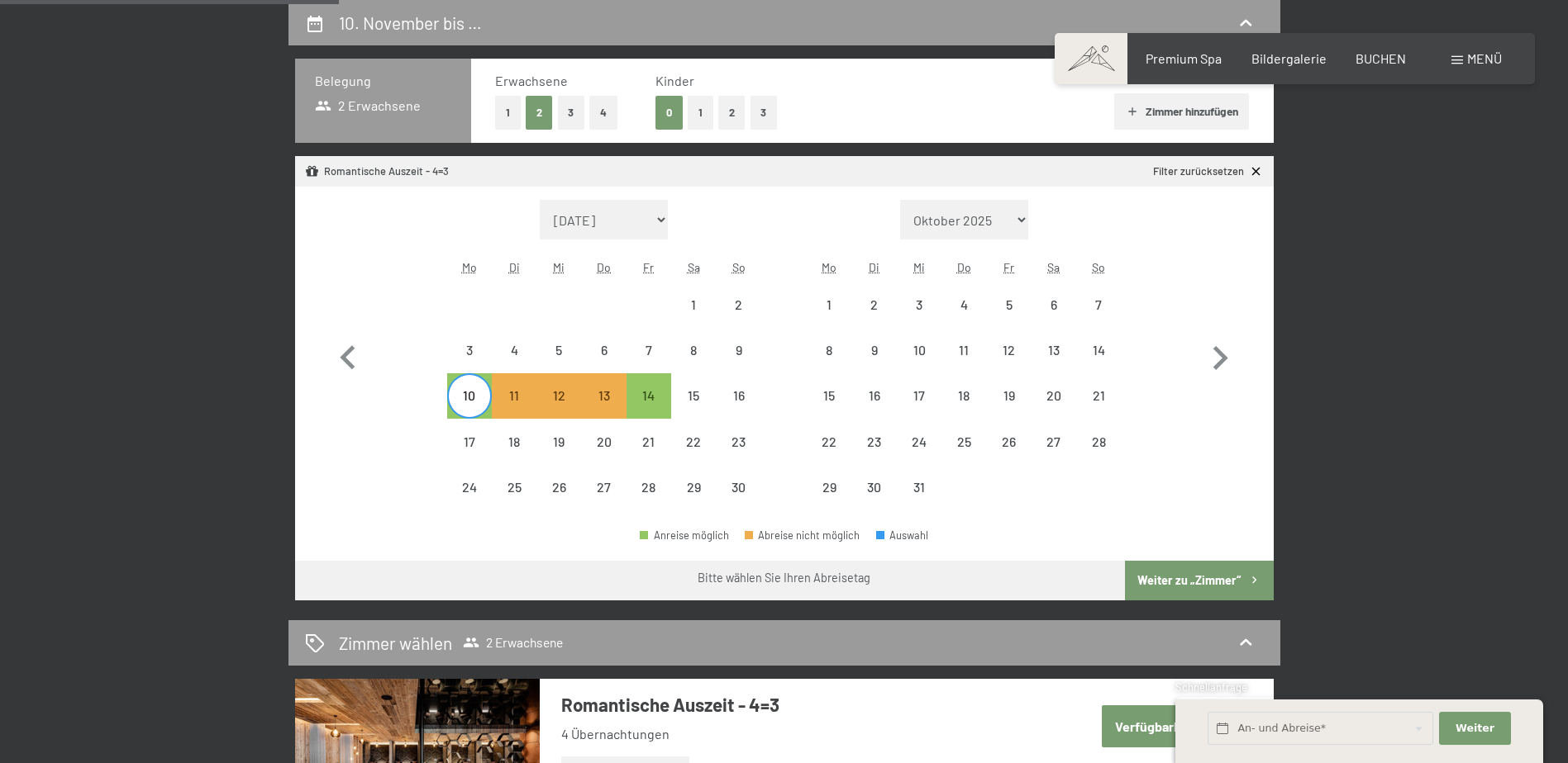
select select "[DATE]"
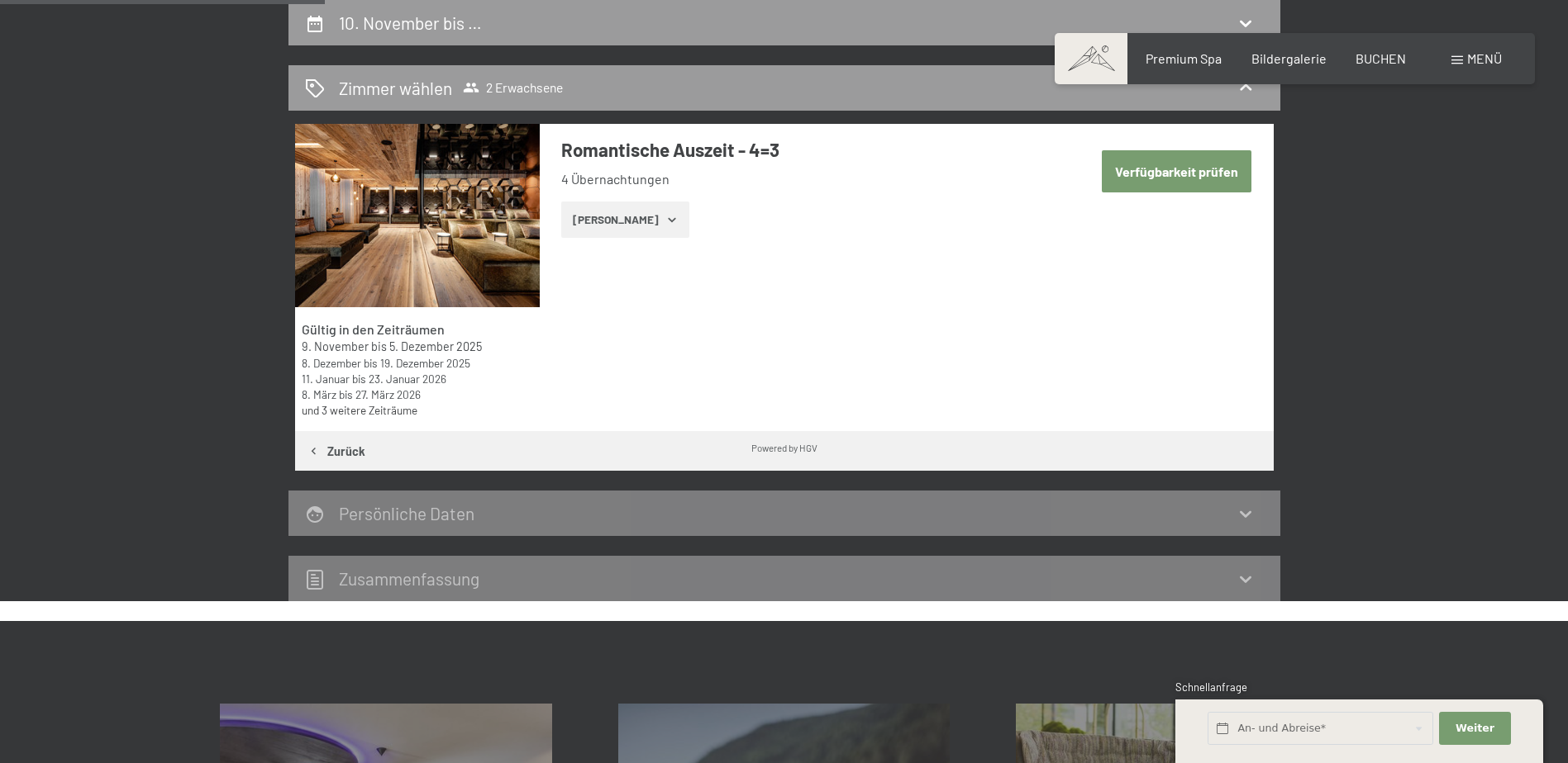
click at [1188, 176] on button "Verfügbarkeit prüfen" at bounding box center [1176, 171] width 150 height 42
select select "[DATE]"
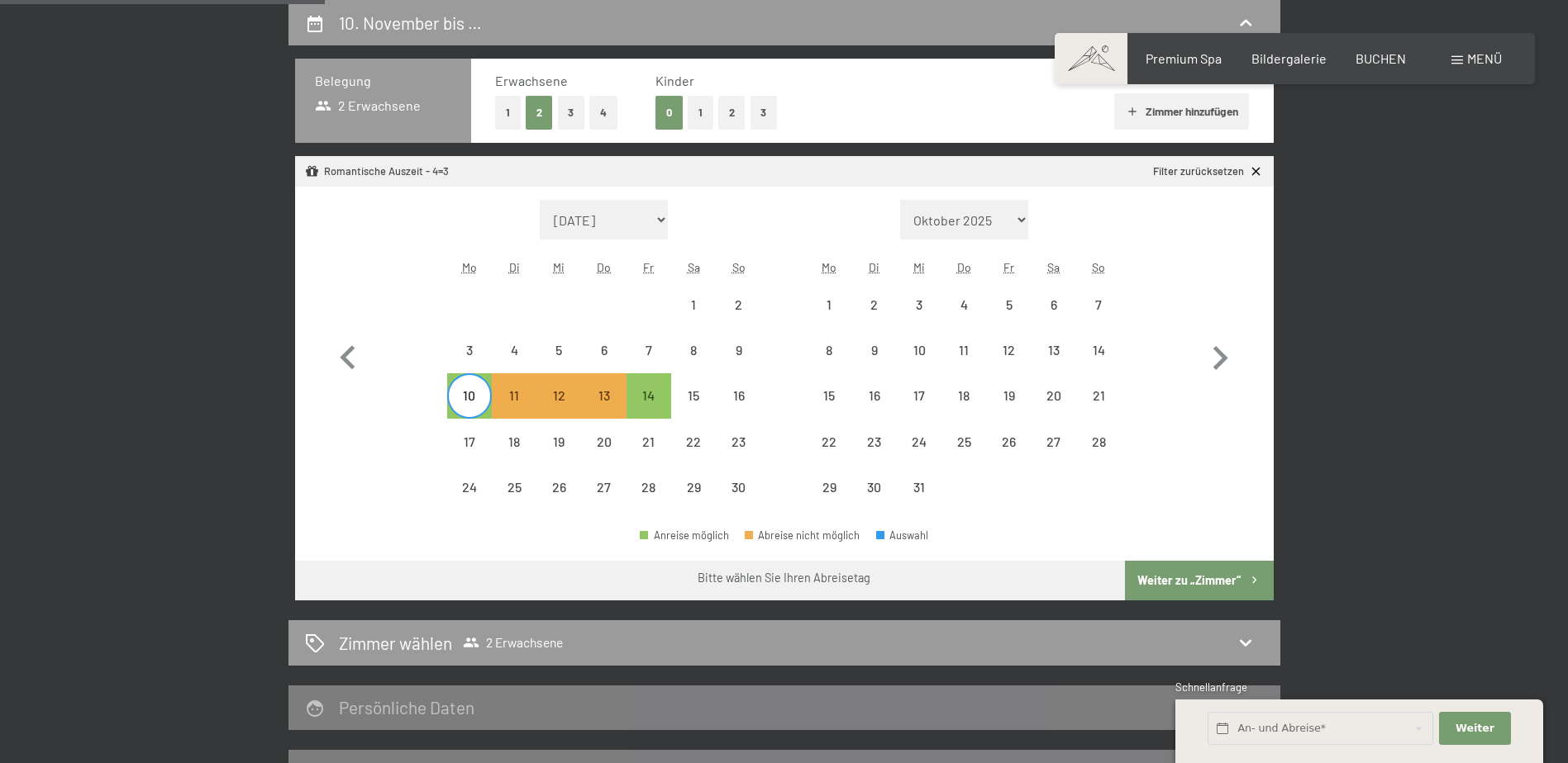
click at [1186, 580] on button "Weiter zu „Zimmer“" at bounding box center [1198, 580] width 148 height 40
select select "[DATE]"
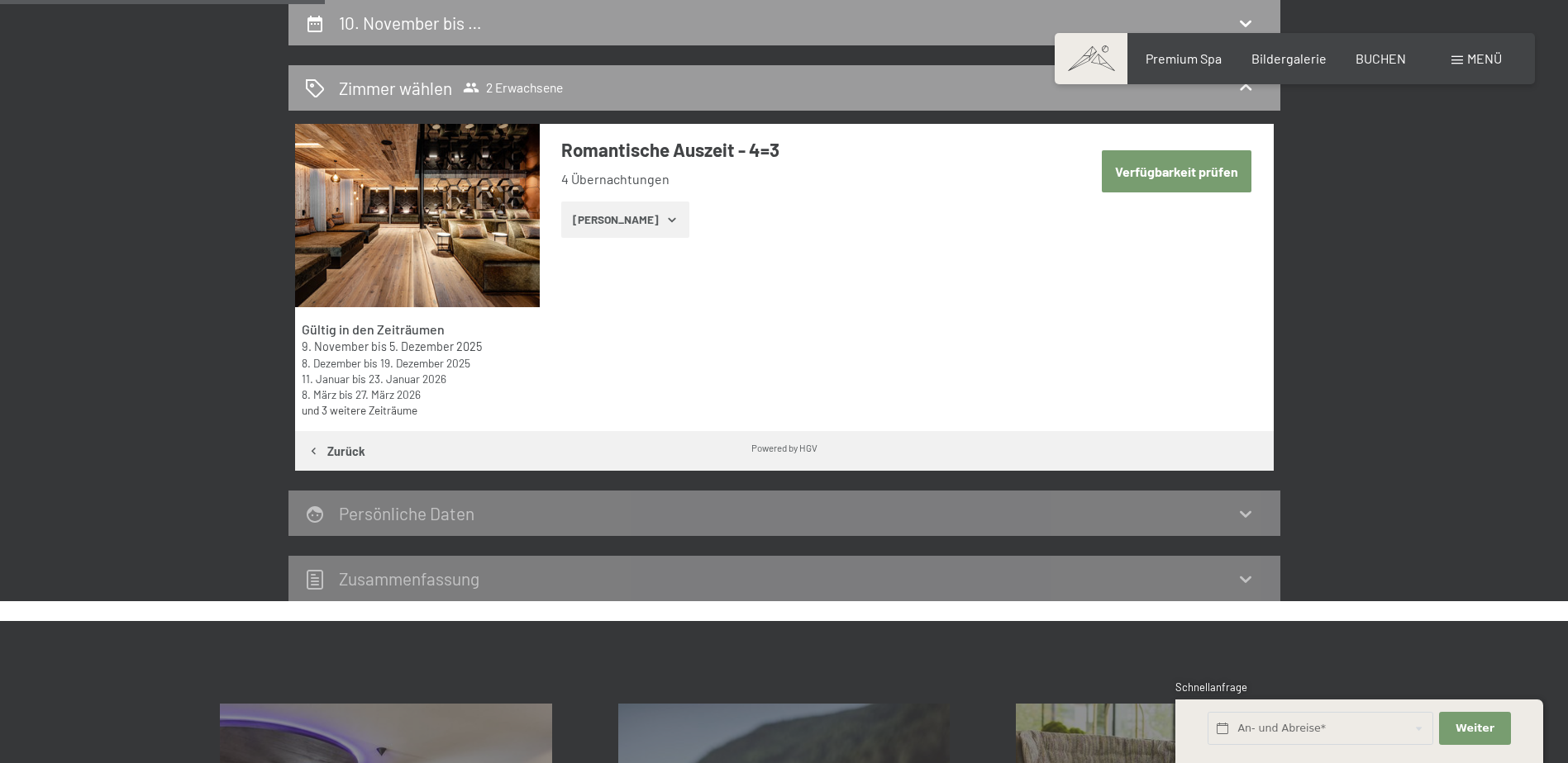
click at [604, 215] on button "[PERSON_NAME]" at bounding box center [625, 220] width 128 height 36
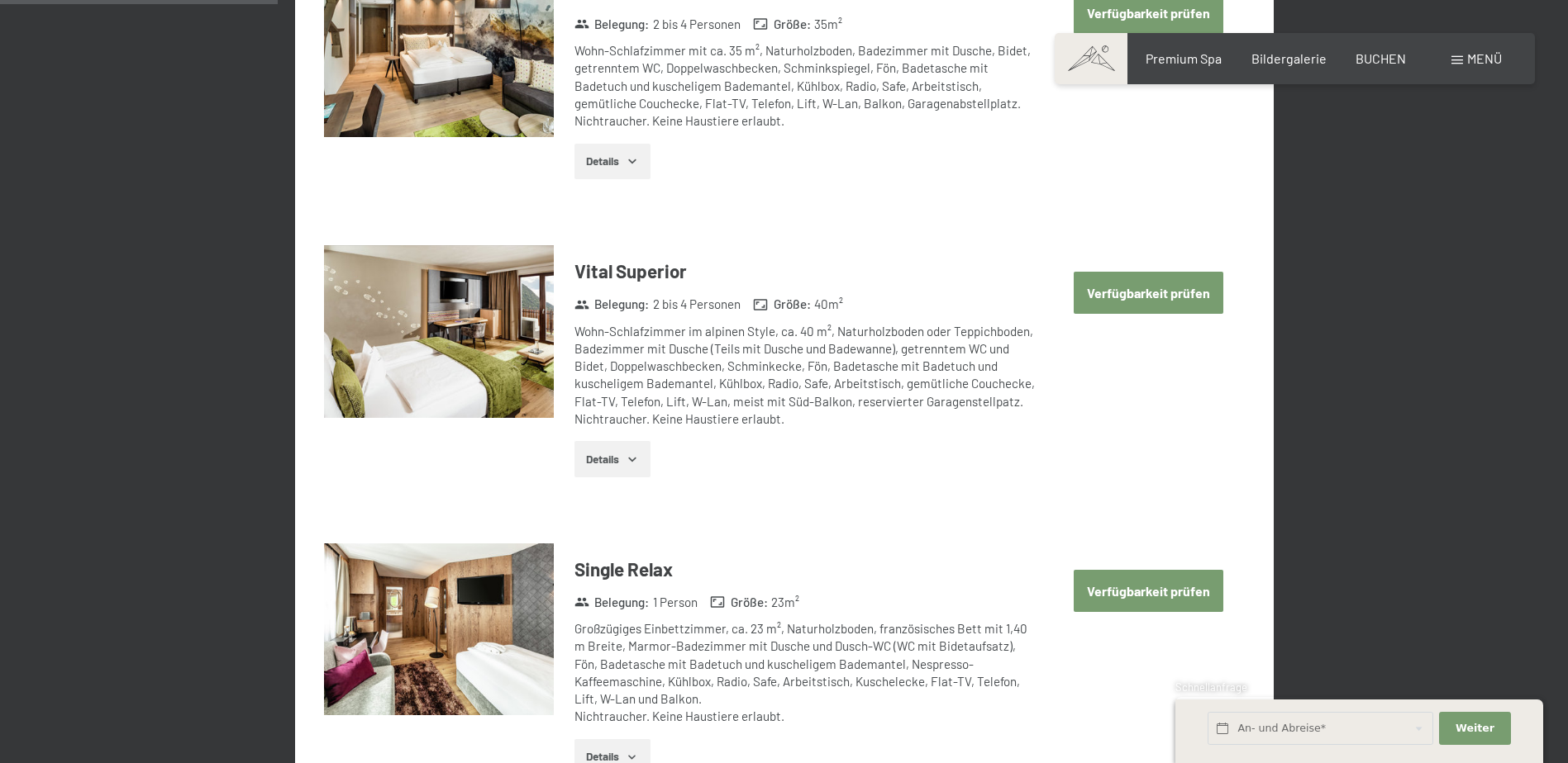
scroll to position [972, 0]
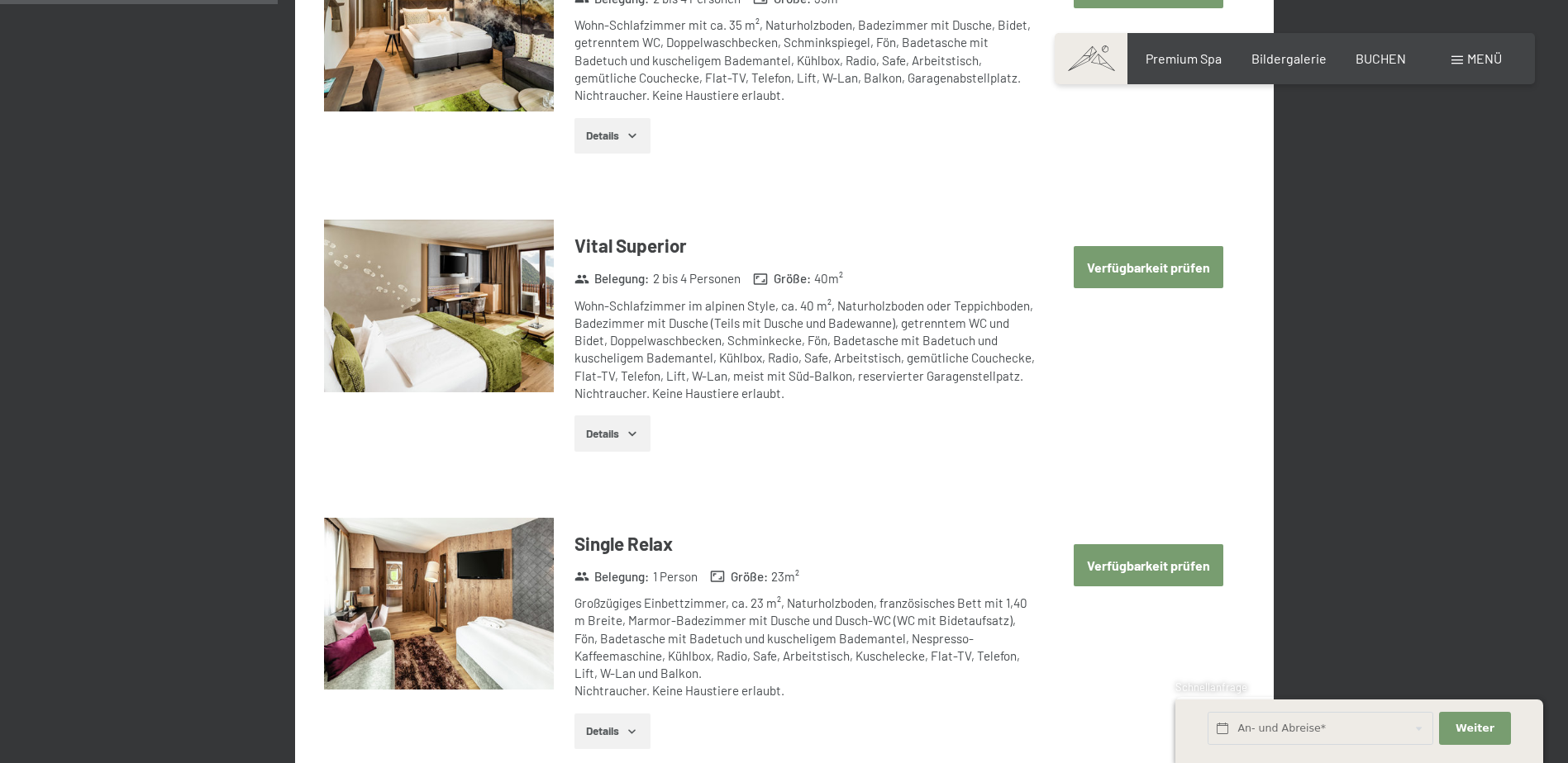
click at [1171, 270] on button "Verfügbarkeit prüfen" at bounding box center [1148, 267] width 150 height 42
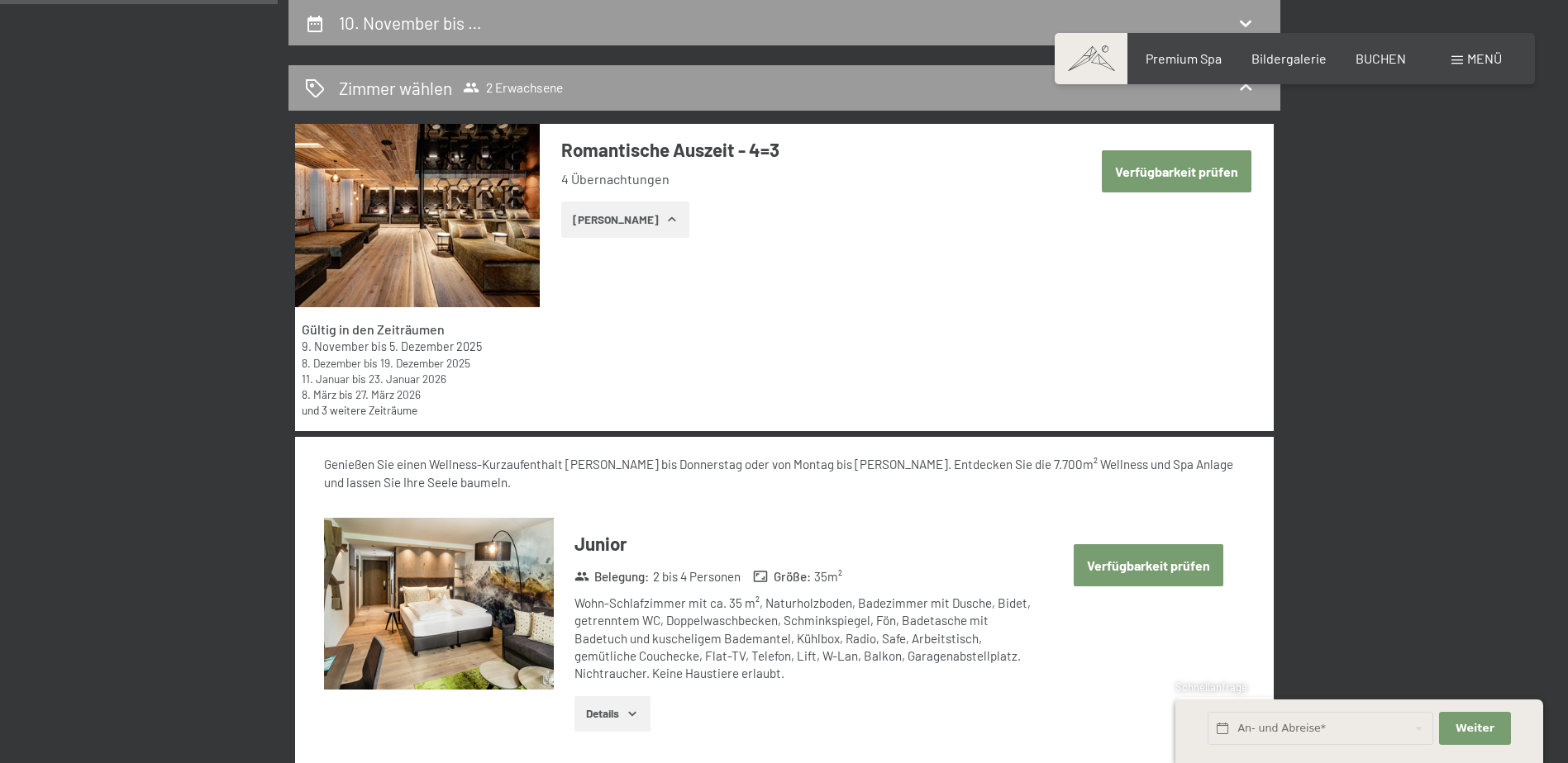
select select "[DATE]"
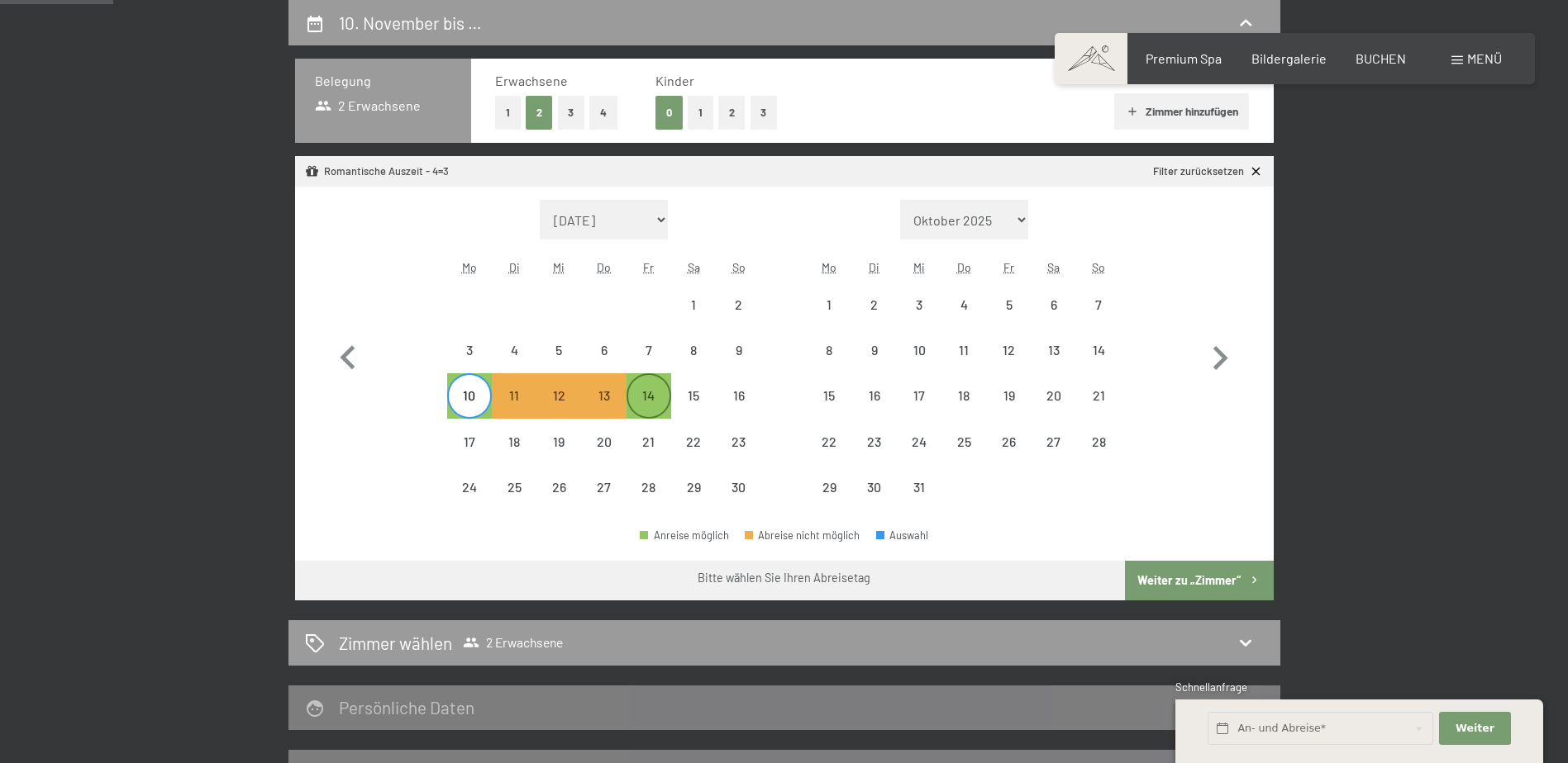
click at [655, 398] on div "14" at bounding box center [649, 410] width 42 height 42
select select "[DATE]"
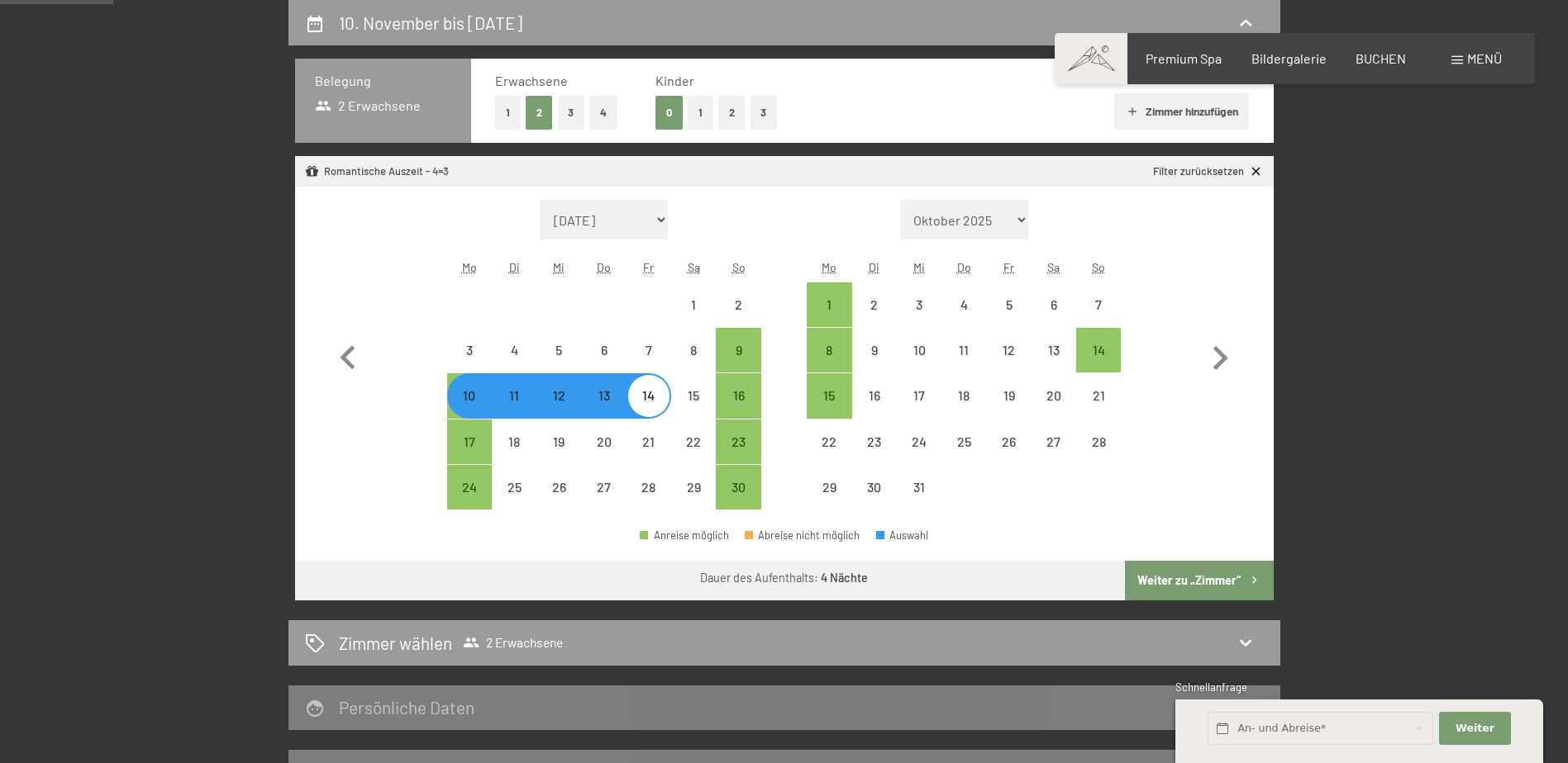
select select "[DATE]"
click at [746, 388] on div "16" at bounding box center [738, 396] width 42 height 42
select select "[DATE]"
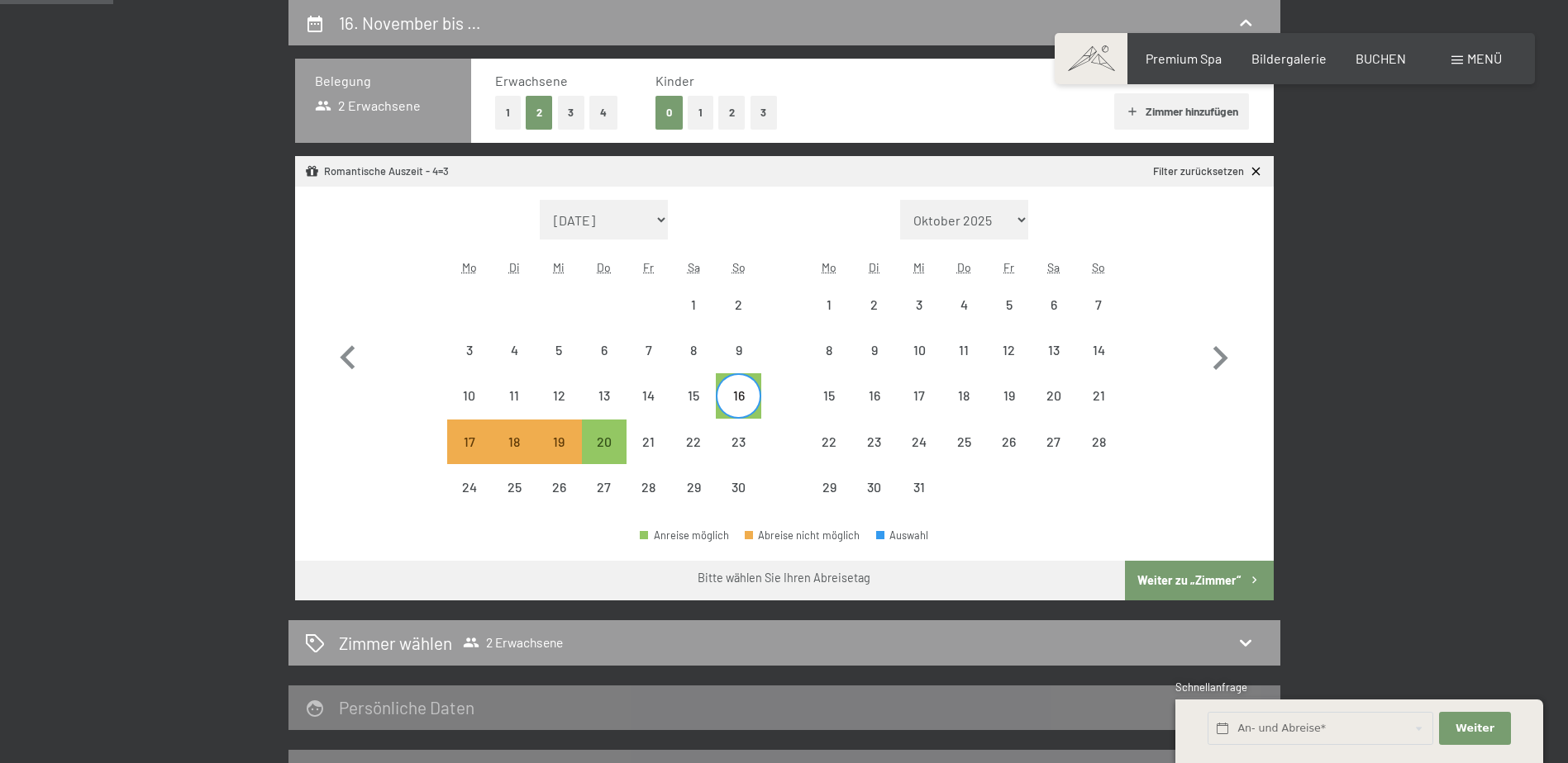
click at [1186, 580] on button "Weiter zu „Zimmer“" at bounding box center [1198, 580] width 148 height 40
select select "[DATE]"
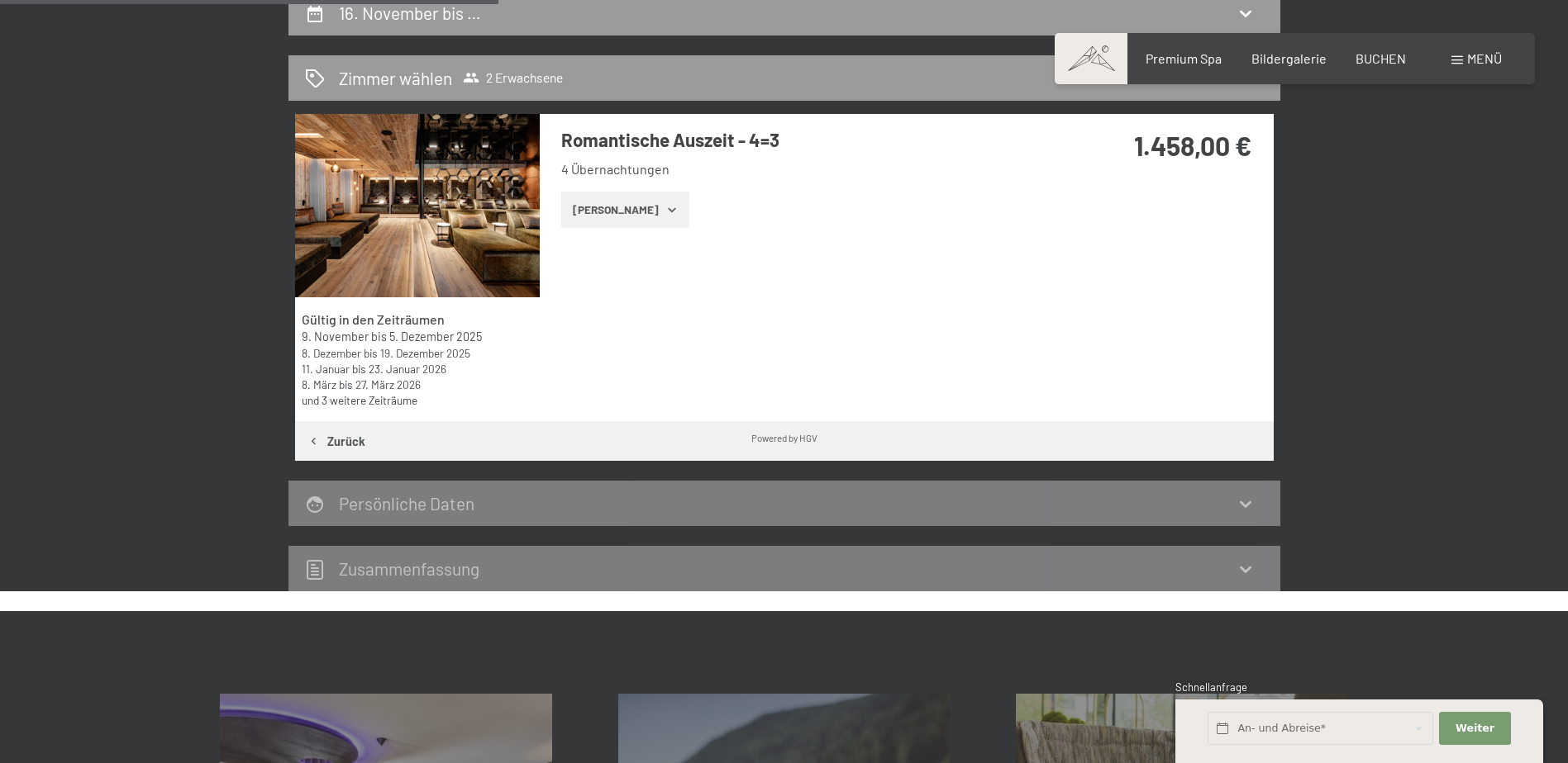
scroll to position [311, 0]
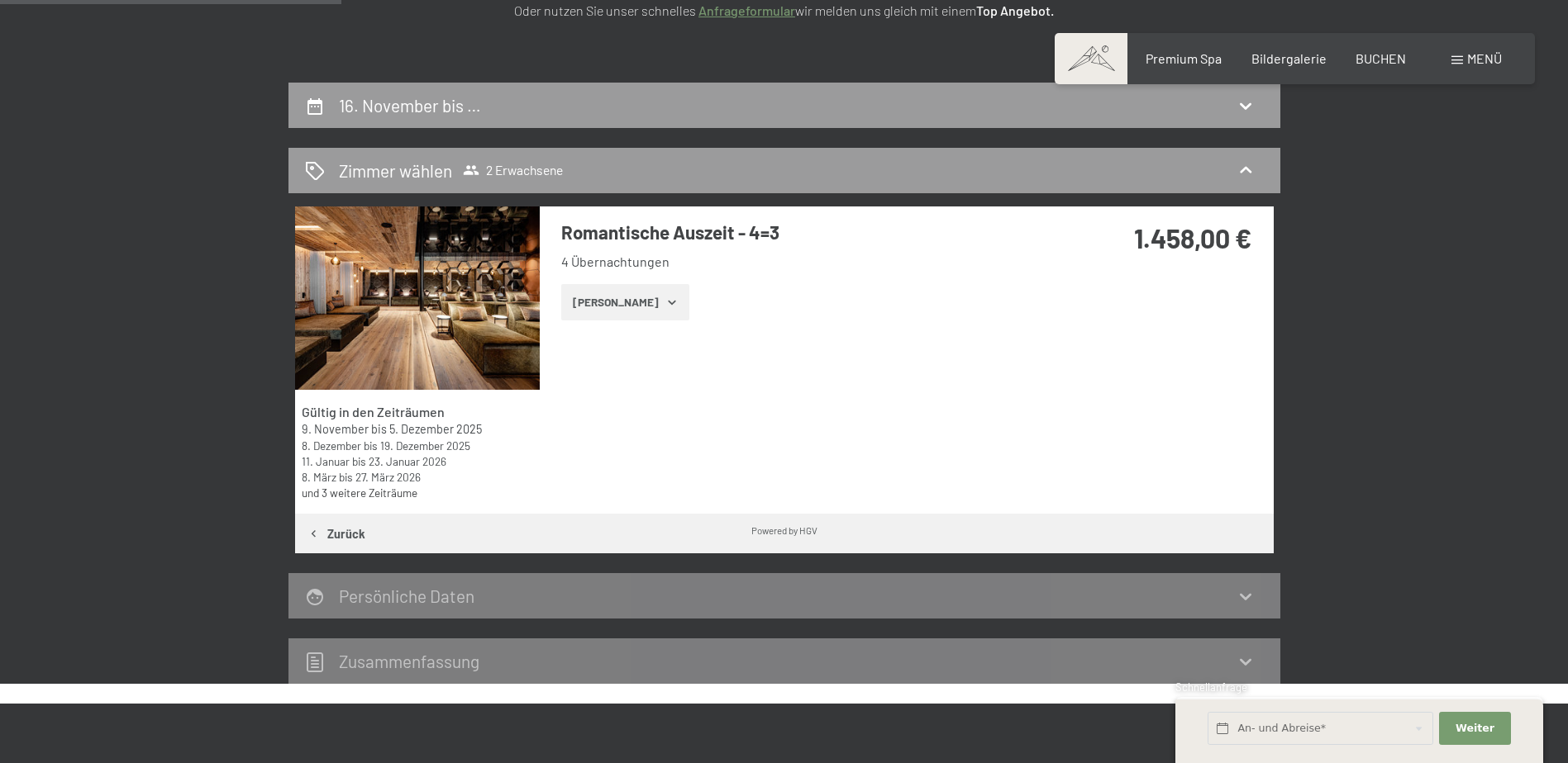
click at [602, 304] on button "[PERSON_NAME]" at bounding box center [625, 303] width 128 height 36
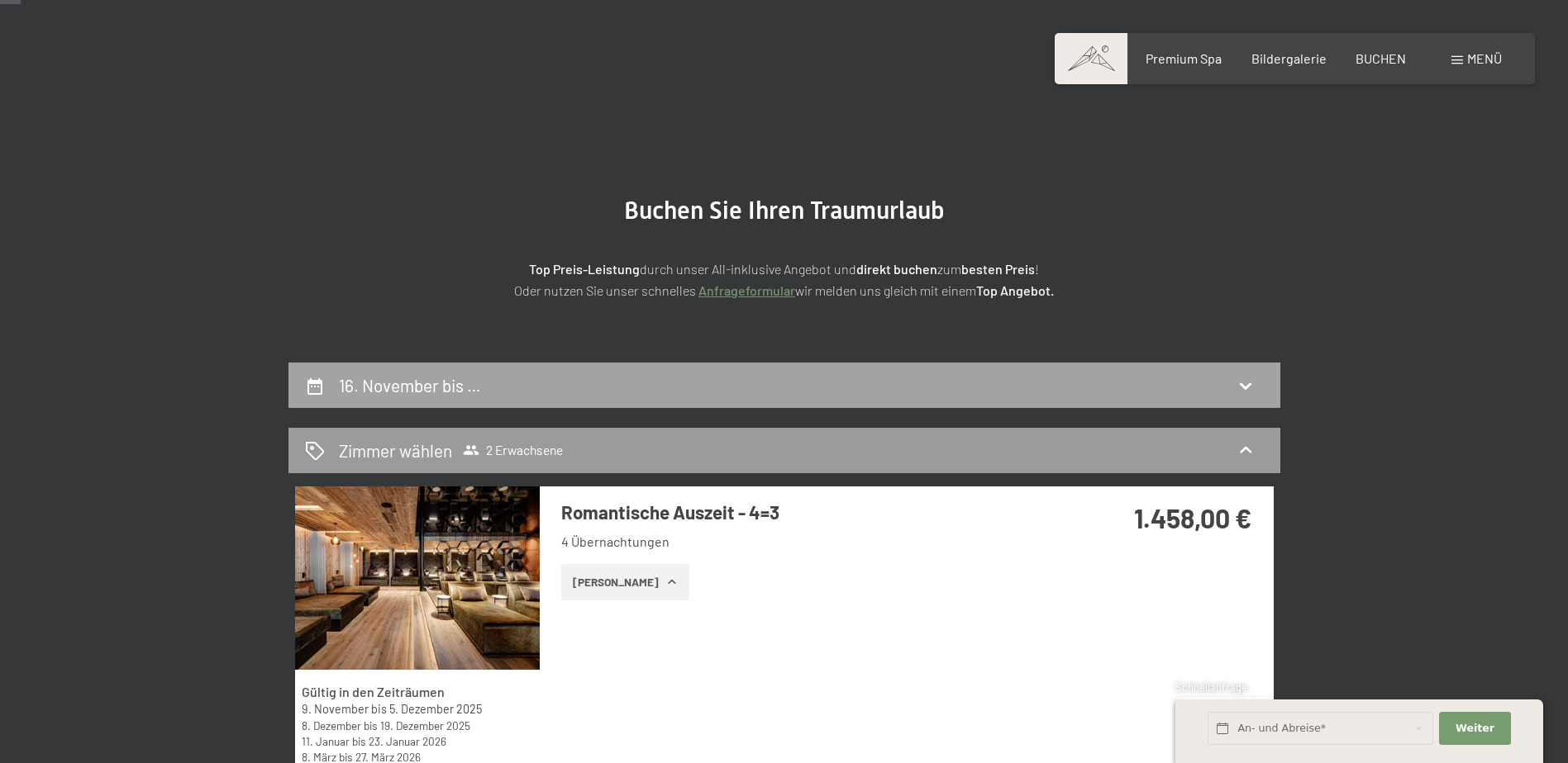
scroll to position [0, 0]
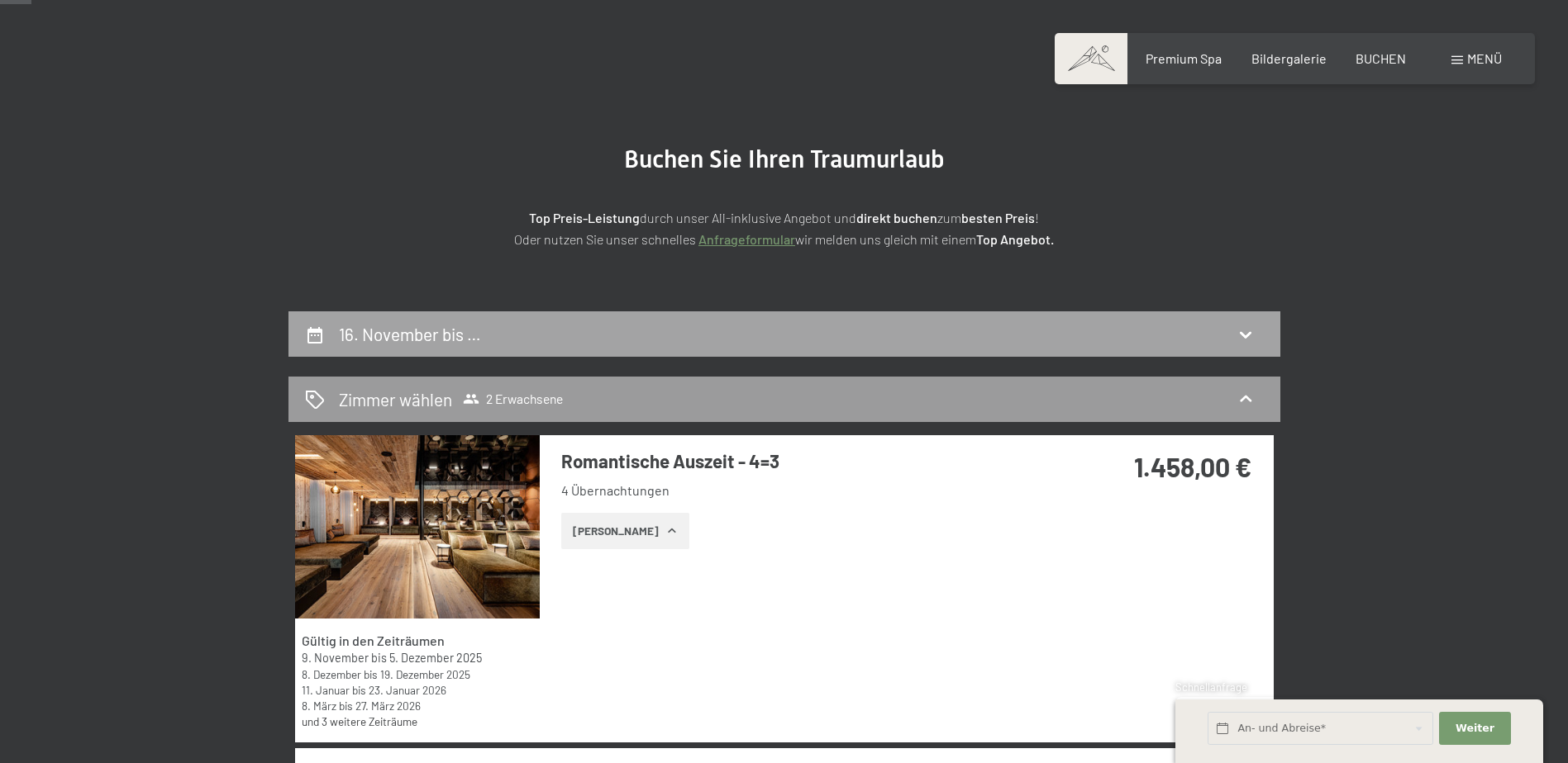
click at [688, 347] on div "16. November bis …" at bounding box center [784, 334] width 992 height 46
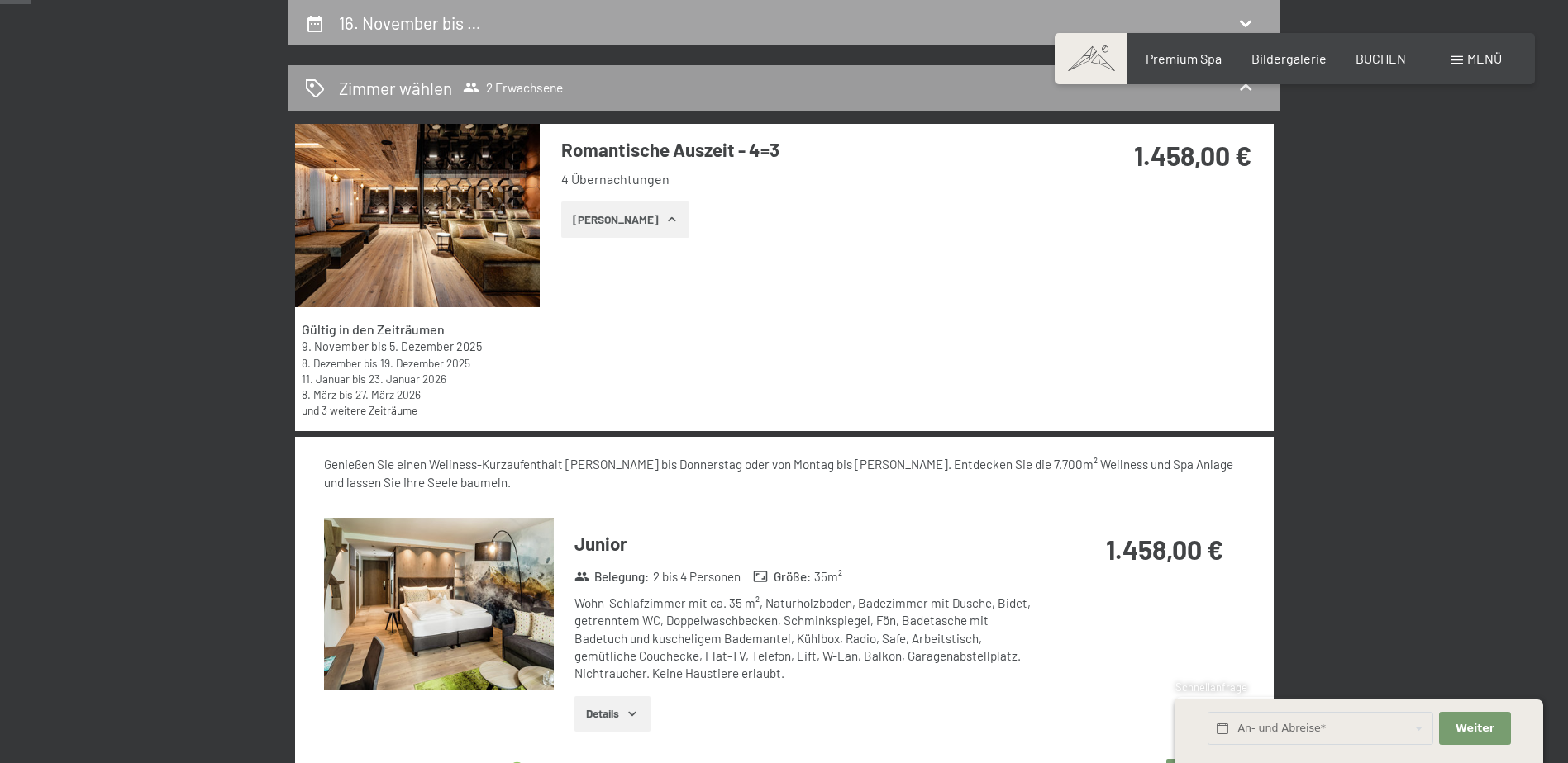
select select "[DATE]"
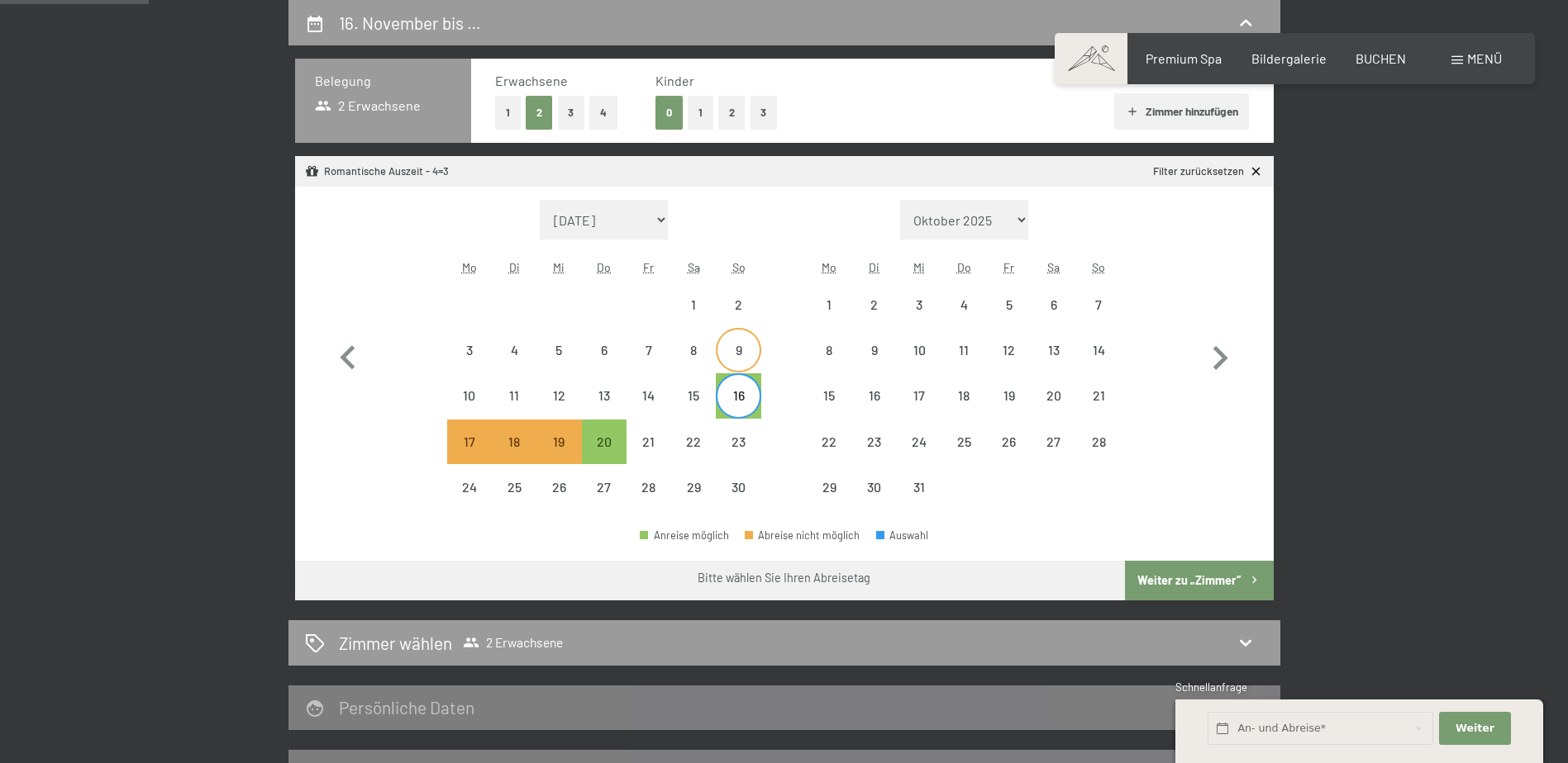
click at [755, 359] on div "9" at bounding box center [738, 364] width 42 height 42
select select "[DATE]"
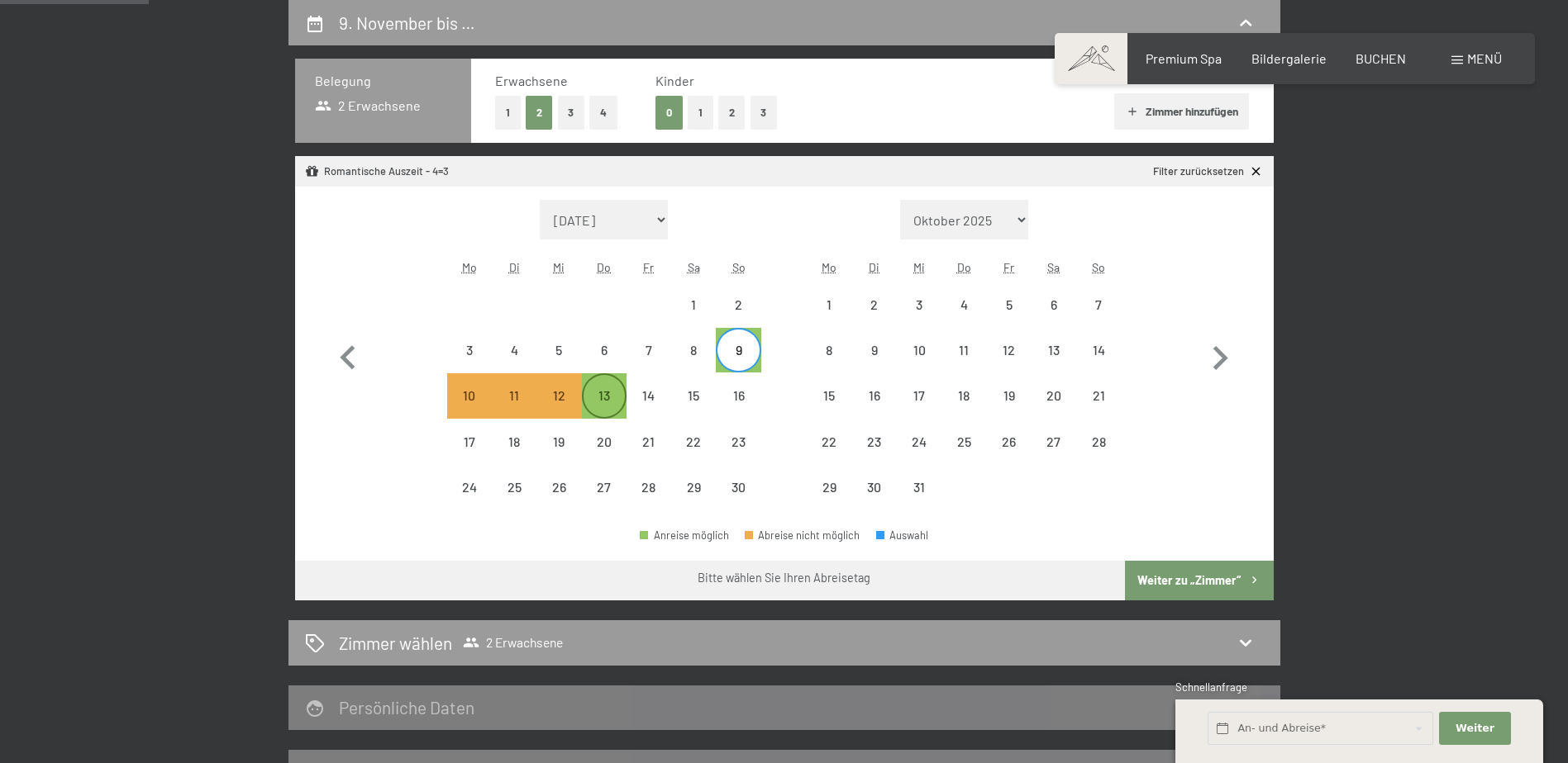
click at [607, 396] on div "13" at bounding box center [604, 410] width 42 height 42
select select "[DATE]"
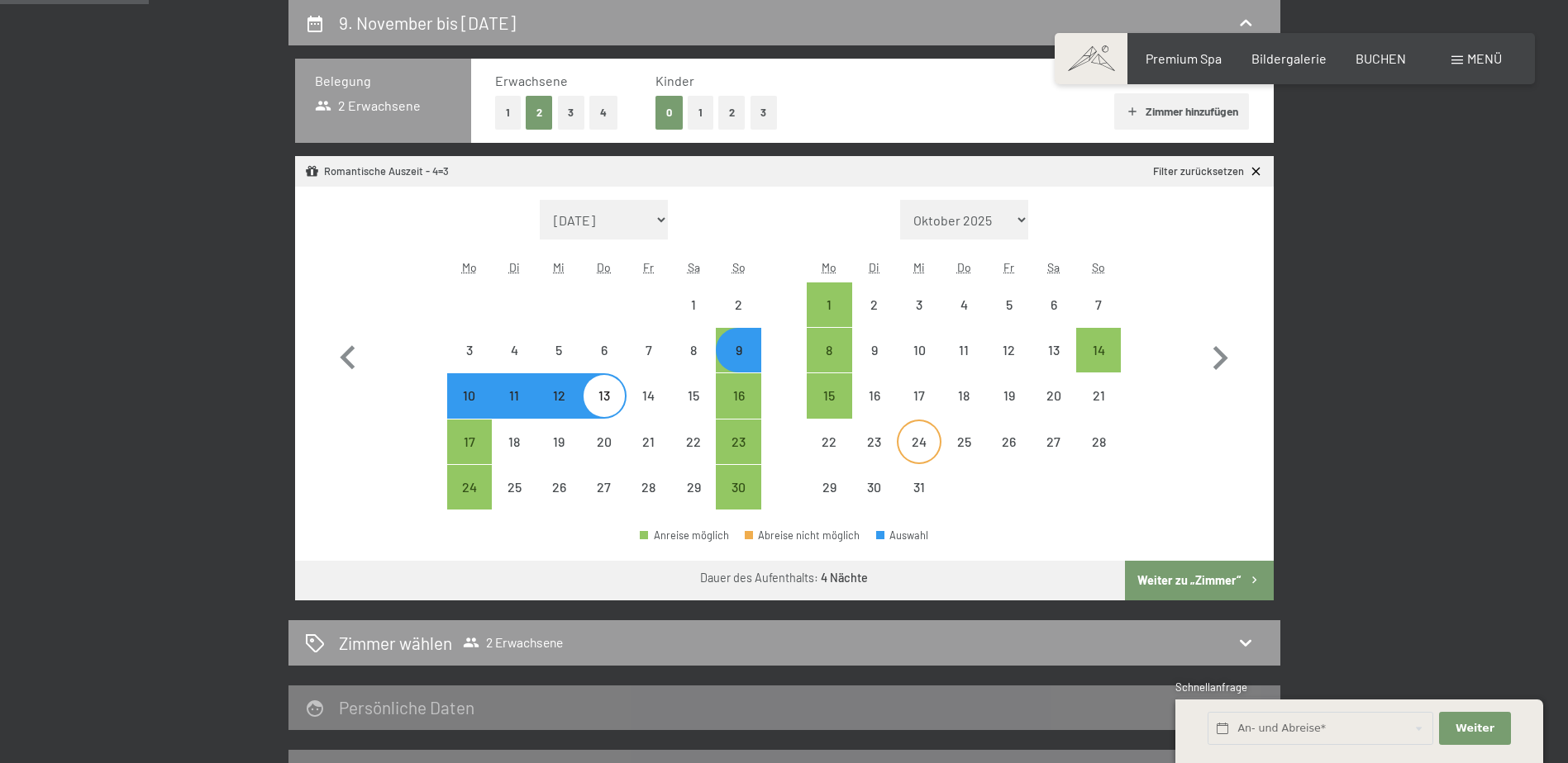
select select "[DATE]"
click at [1181, 579] on button "Weiter zu „Zimmer“" at bounding box center [1198, 580] width 148 height 40
select select "[DATE]"
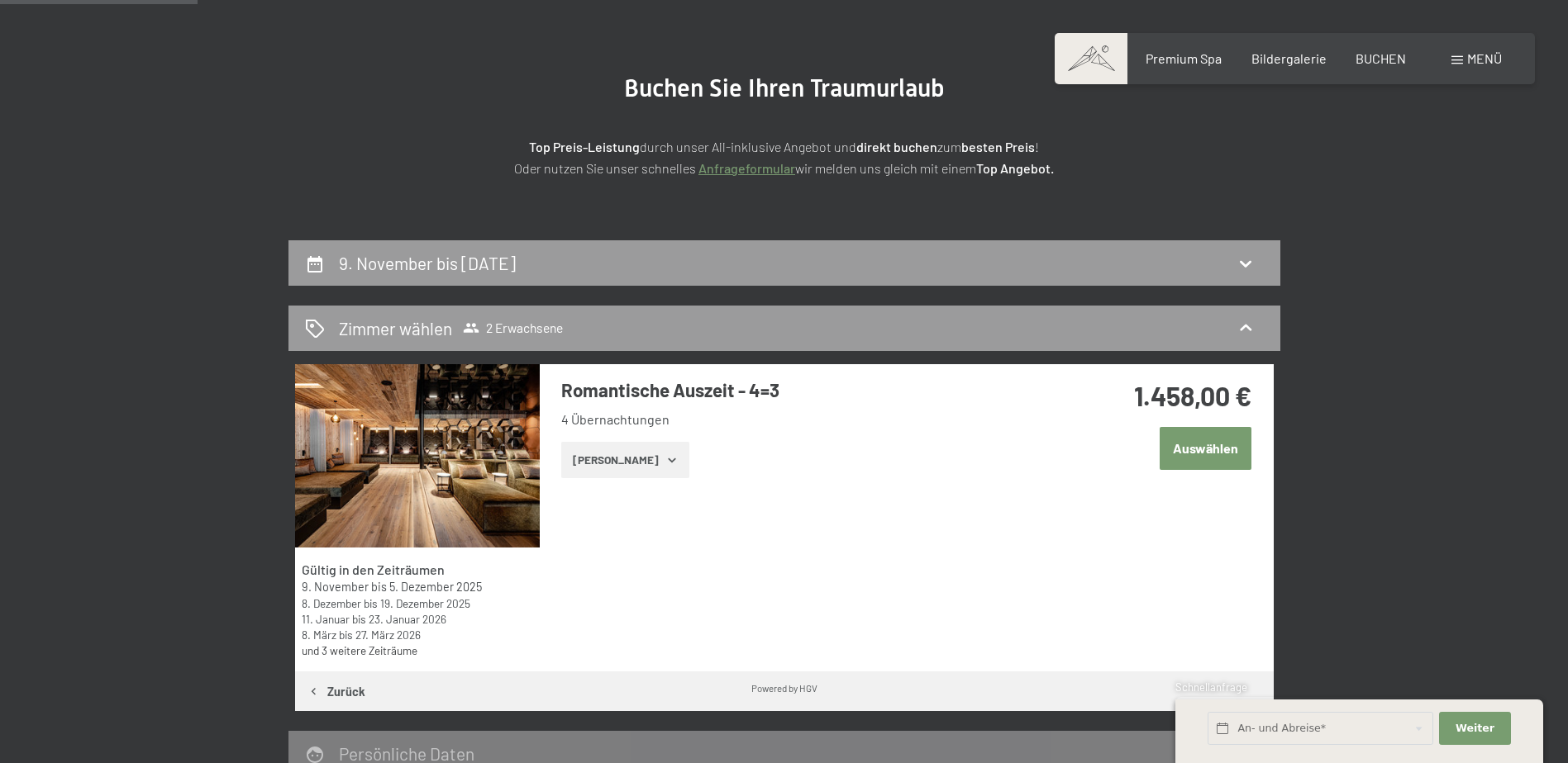
scroll to position [146, 0]
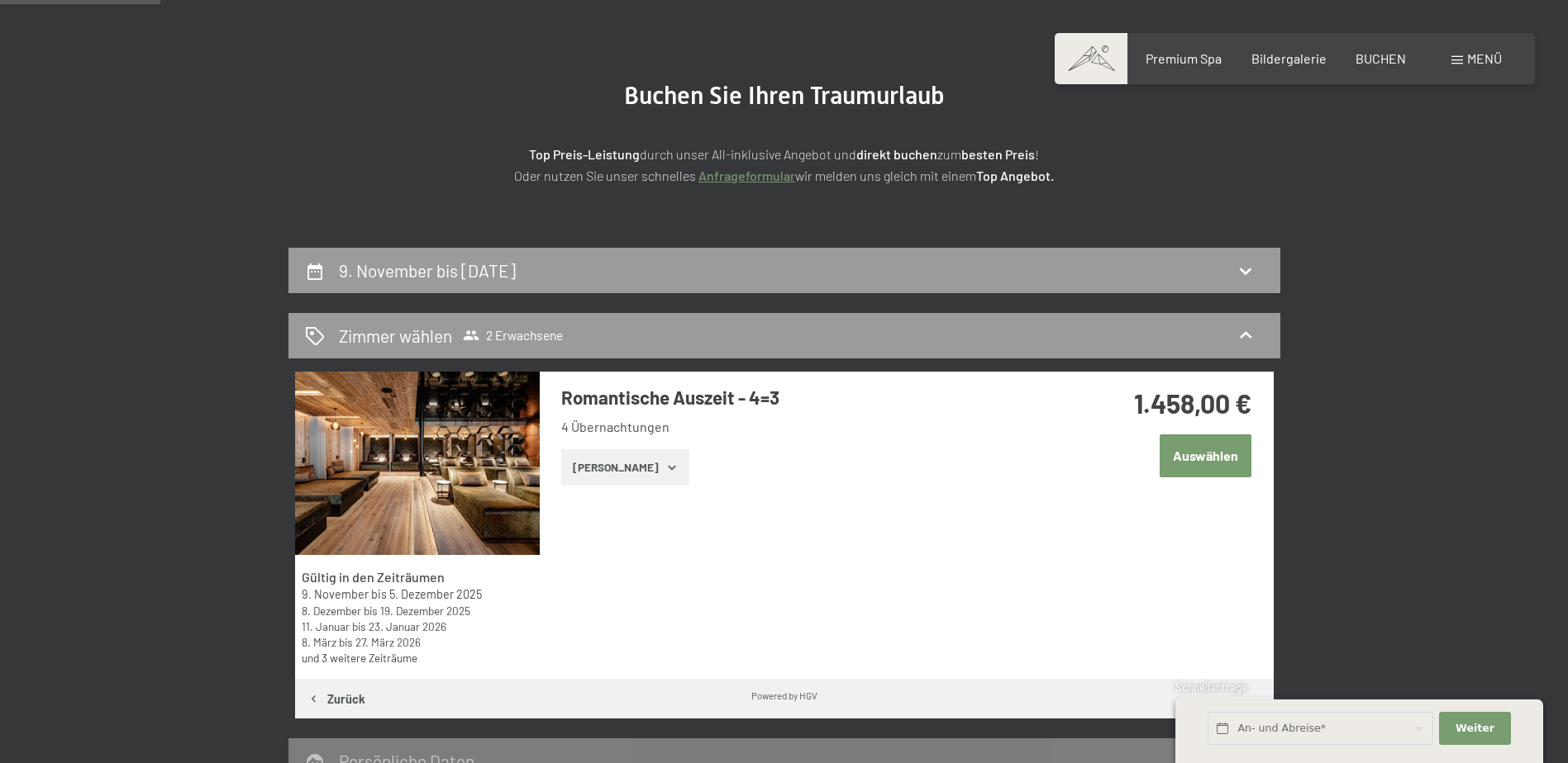
click at [1193, 452] on button "Auswählen" at bounding box center [1205, 455] width 92 height 42
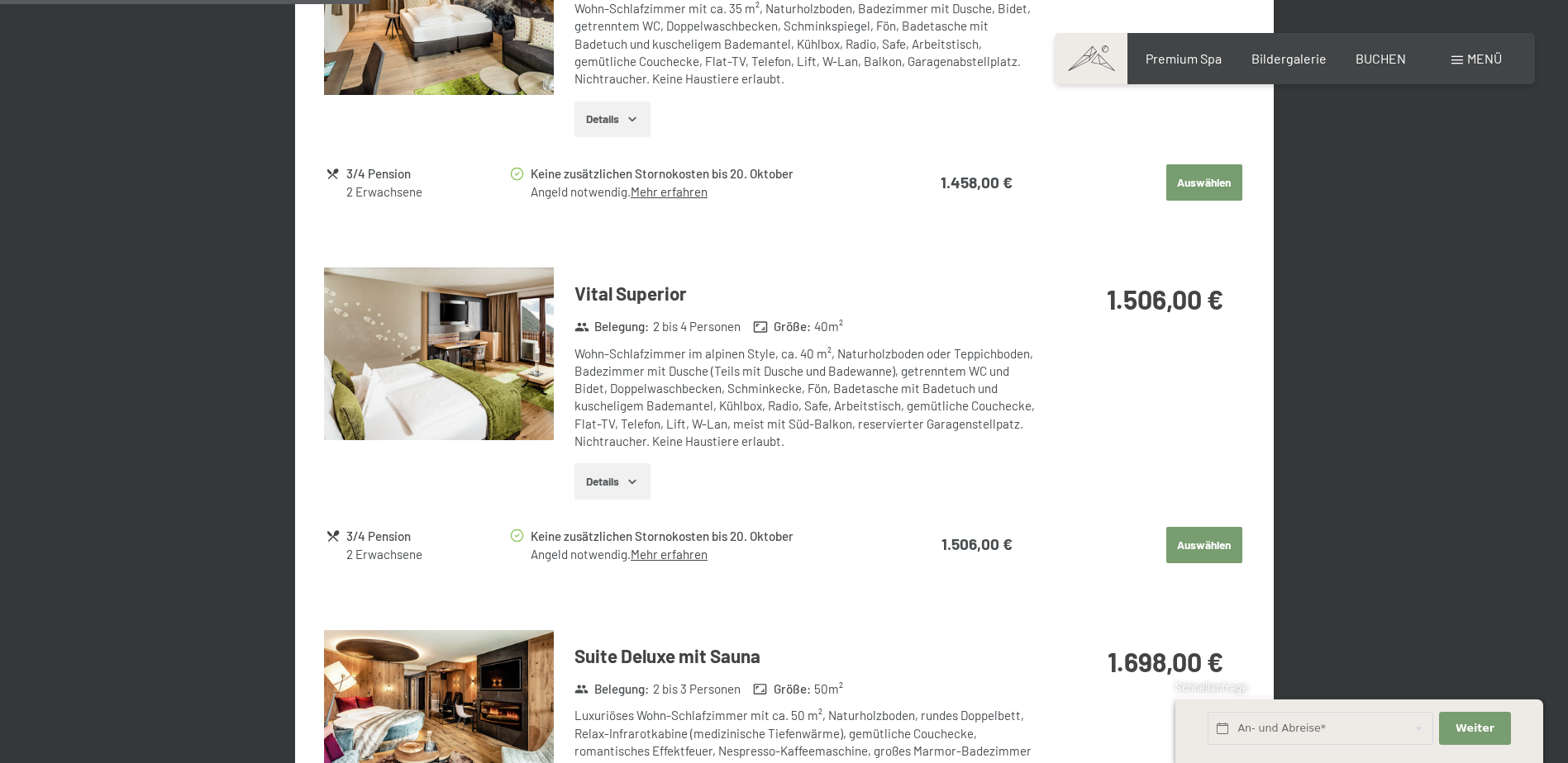
scroll to position [991, 0]
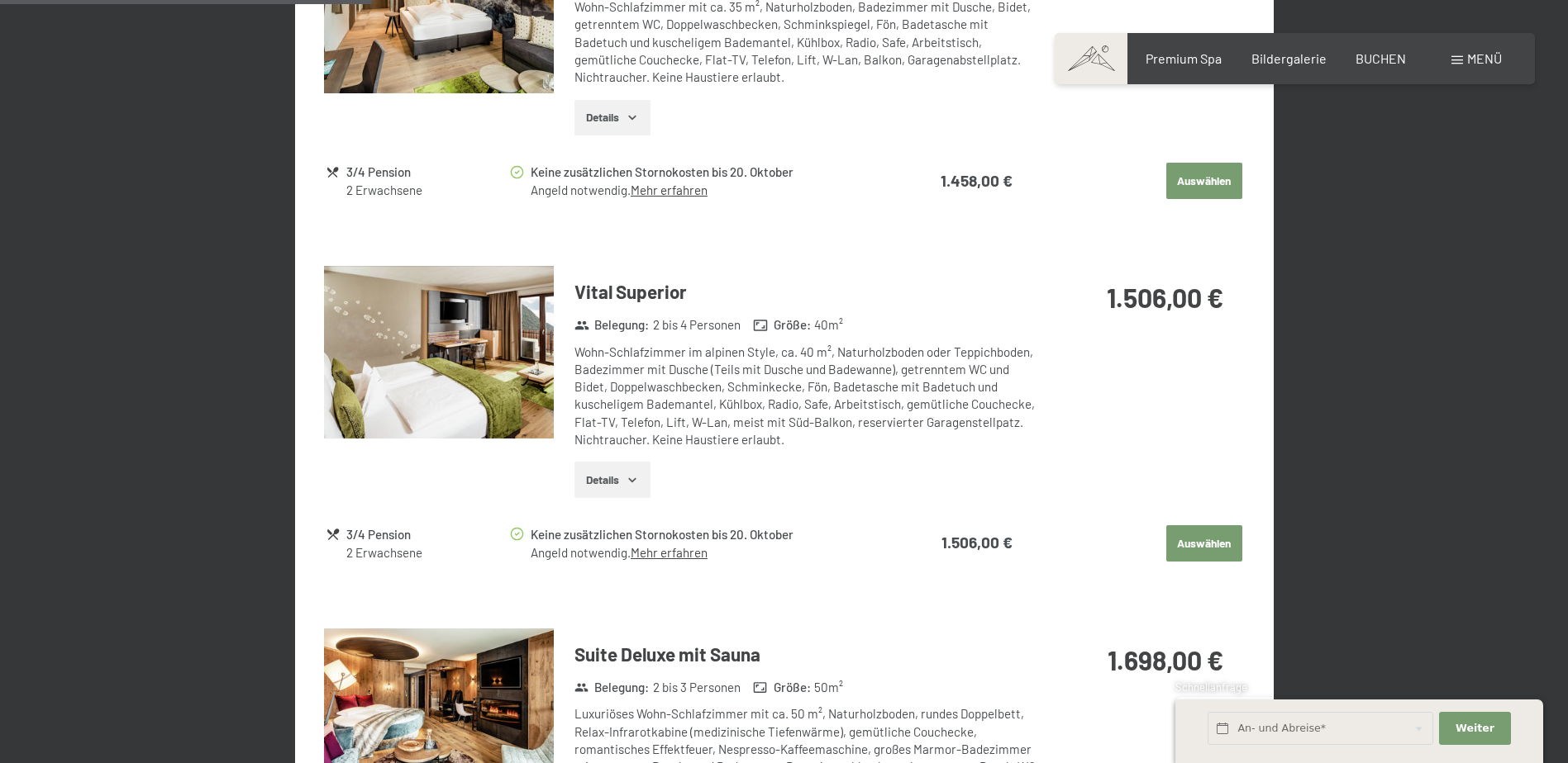
click at [1198, 535] on button "Auswählen" at bounding box center [1205, 543] width 76 height 36
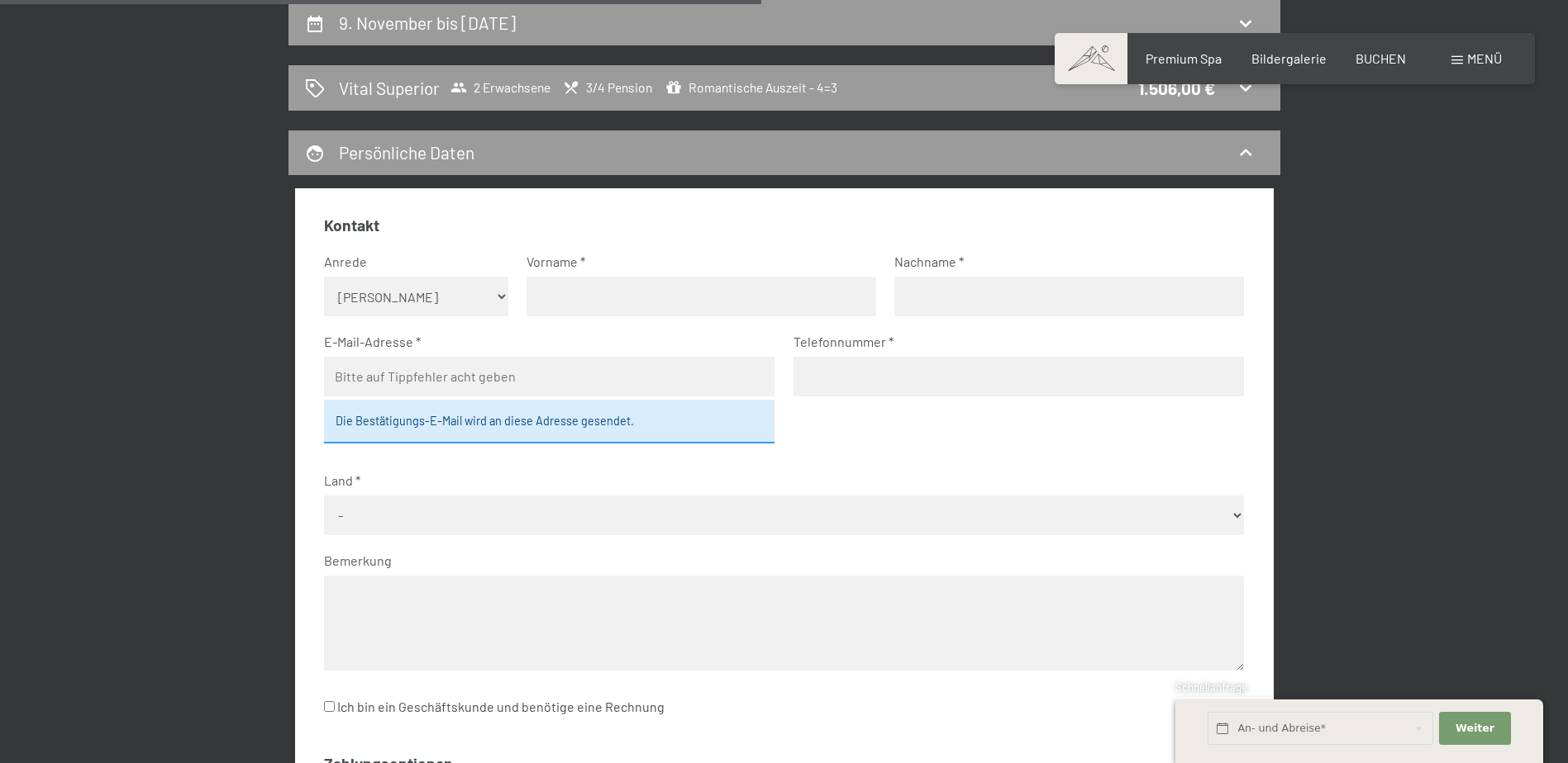
click at [468, 297] on select "Keine Angabe Frau [PERSON_NAME]" at bounding box center [415, 297] width 184 height 40
